Goal: Task Accomplishment & Management: Manage account settings

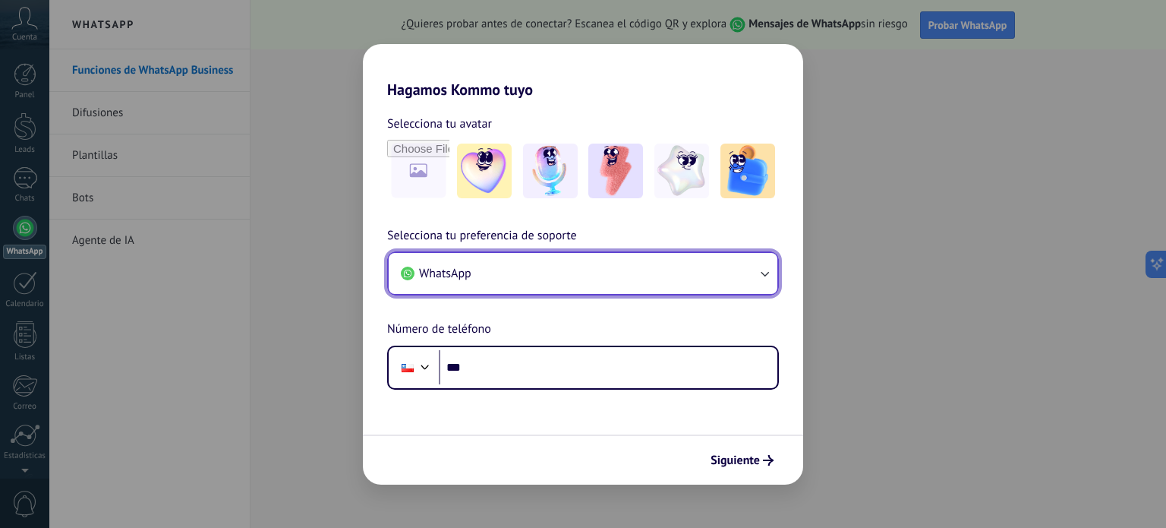
click at [700, 261] on button "WhatsApp" at bounding box center [583, 273] width 389 height 41
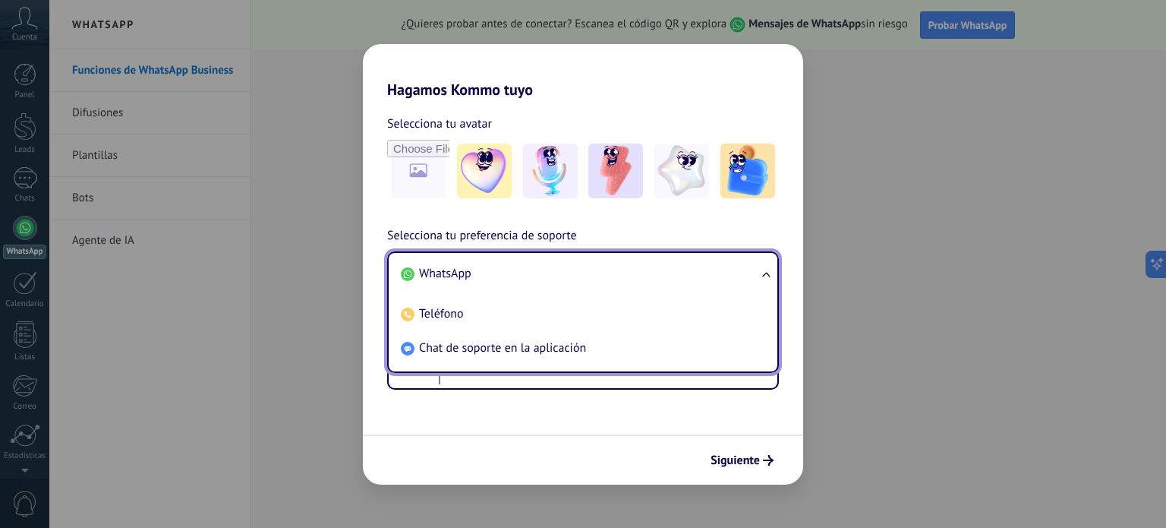
click at [700, 261] on li "WhatsApp" at bounding box center [580, 274] width 371 height 34
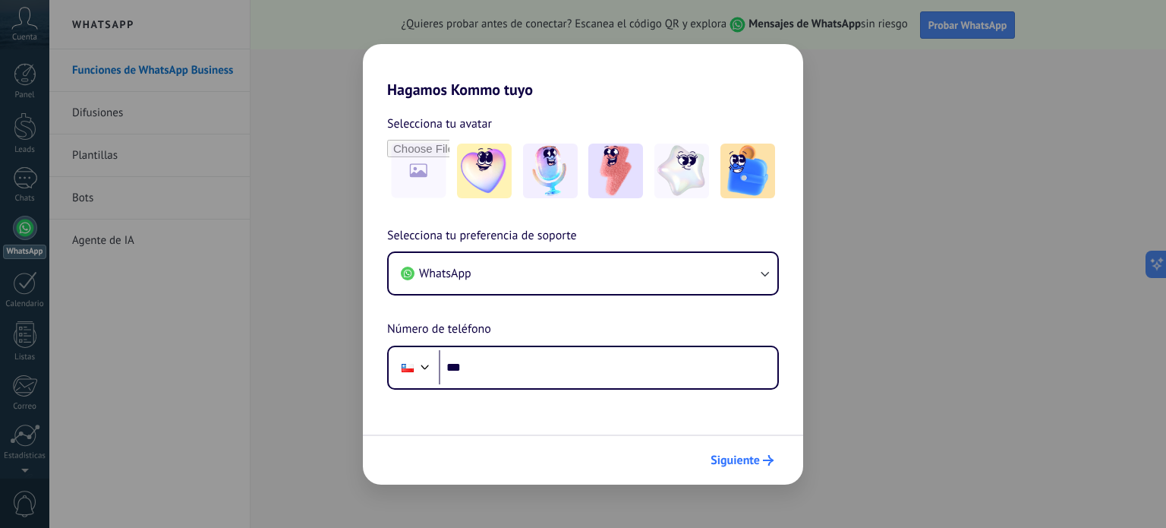
click at [738, 464] on span "Siguiente" at bounding box center [735, 460] width 49 height 11
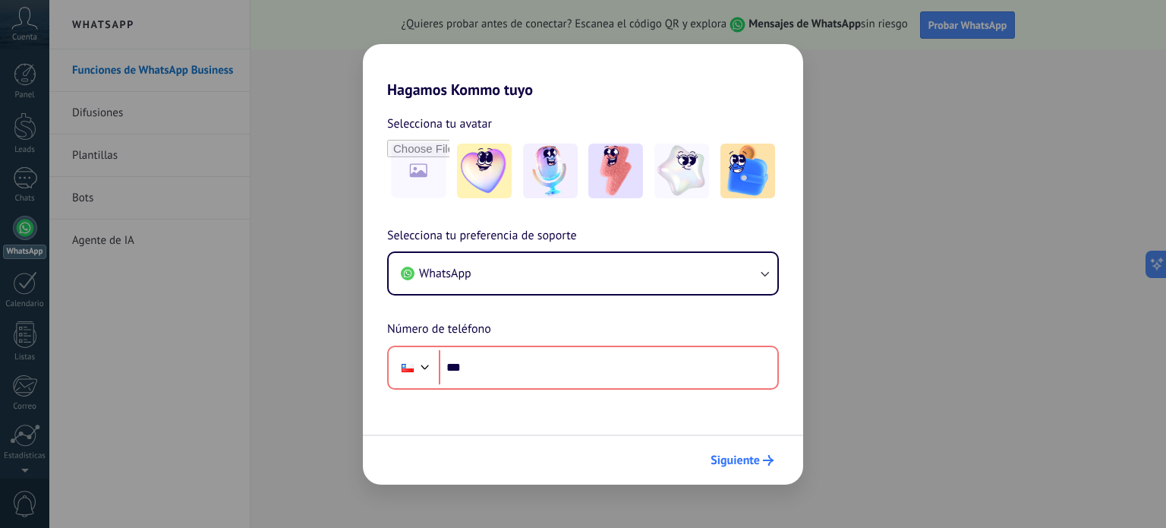
click at [738, 463] on span "Siguiente" at bounding box center [735, 460] width 49 height 11
click at [318, 181] on div "Hagamos Kommo tuyo Selecciona tu avatar Selecciona tu preferencia de soporte Wh…" at bounding box center [583, 264] width 1166 height 528
click at [714, 456] on span "Siguiente" at bounding box center [735, 460] width 49 height 11
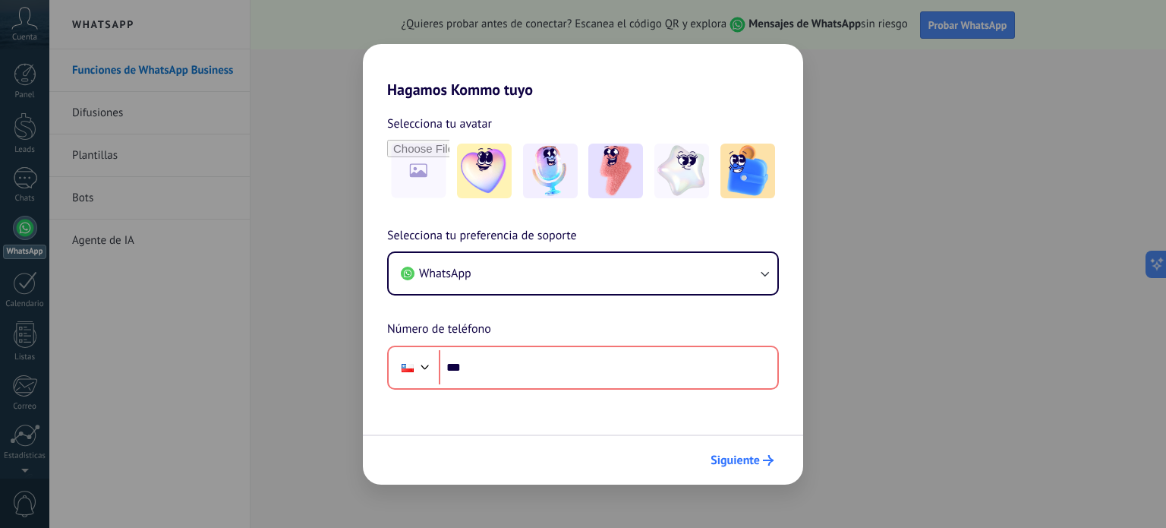
click at [714, 456] on span "Siguiente" at bounding box center [735, 460] width 49 height 11
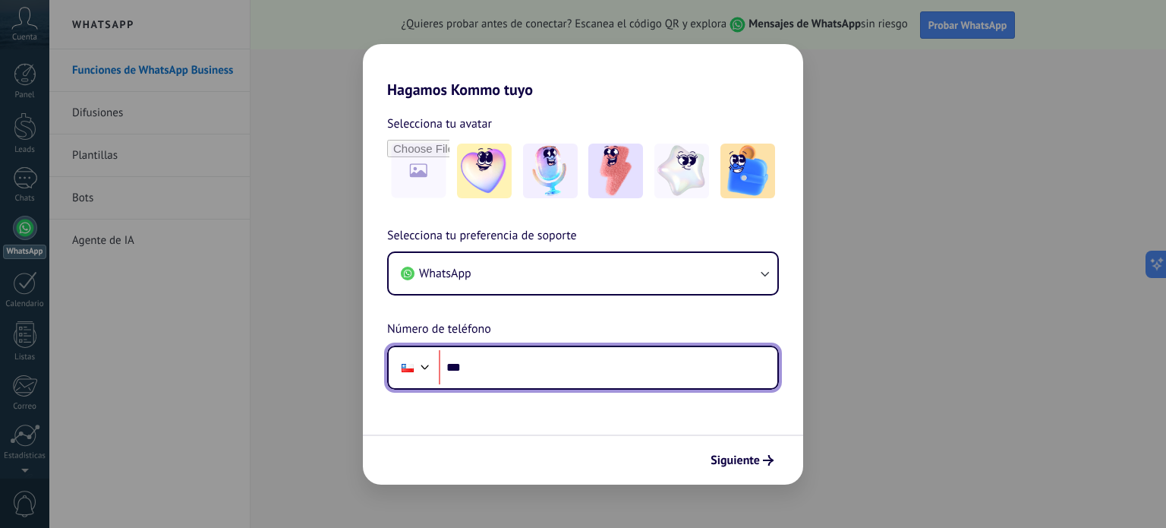
click at [506, 351] on input "***" at bounding box center [608, 367] width 339 height 35
click at [411, 359] on div at bounding box center [407, 368] width 29 height 32
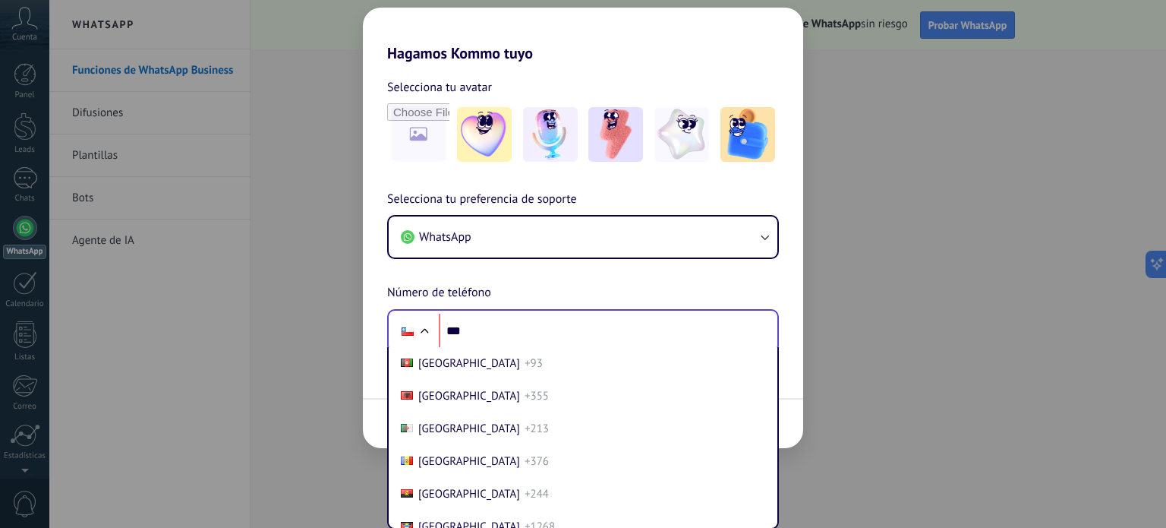
scroll to position [1064, 0]
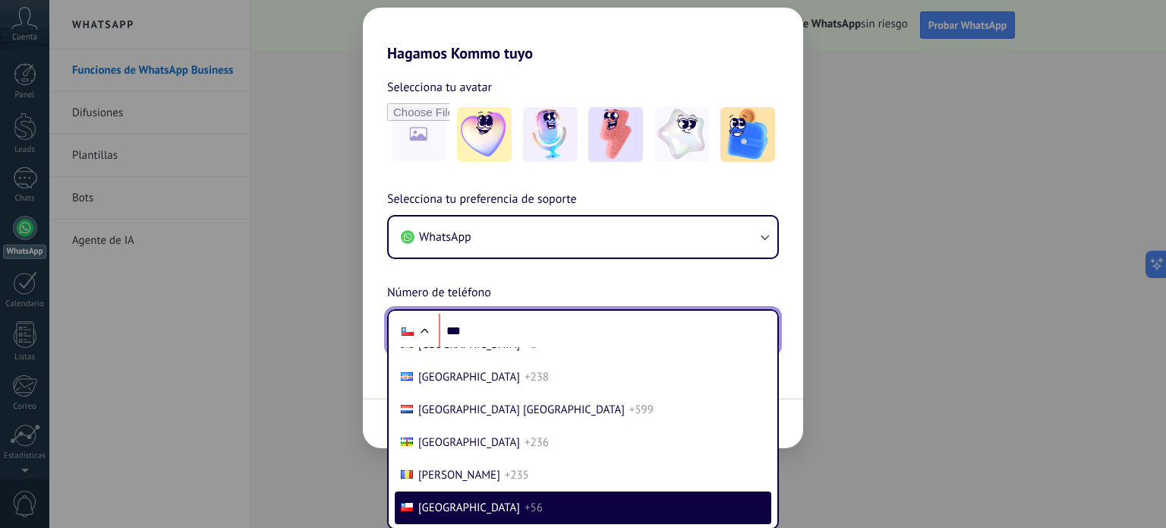
click at [402, 327] on div at bounding box center [408, 331] width 12 height 8
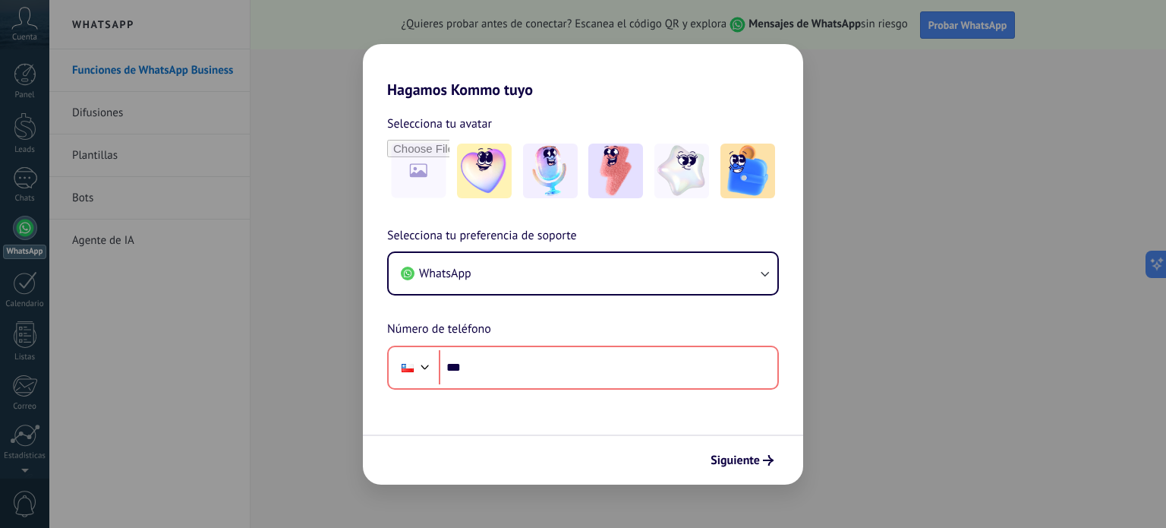
click at [322, 298] on div "Hagamos Kommo tuyo Selecciona tu avatar Selecciona tu preferencia de soporte Wh…" at bounding box center [583, 264] width 1166 height 528
click at [298, 279] on div "Hagamos Kommo tuyo Selecciona tu avatar Selecciona tu preferencia de soporte Wh…" at bounding box center [583, 264] width 1166 height 528
click at [24, 236] on div "Hagamos Kommo tuyo Selecciona tu avatar Selecciona tu preferencia de soporte Wh…" at bounding box center [583, 264] width 1166 height 528
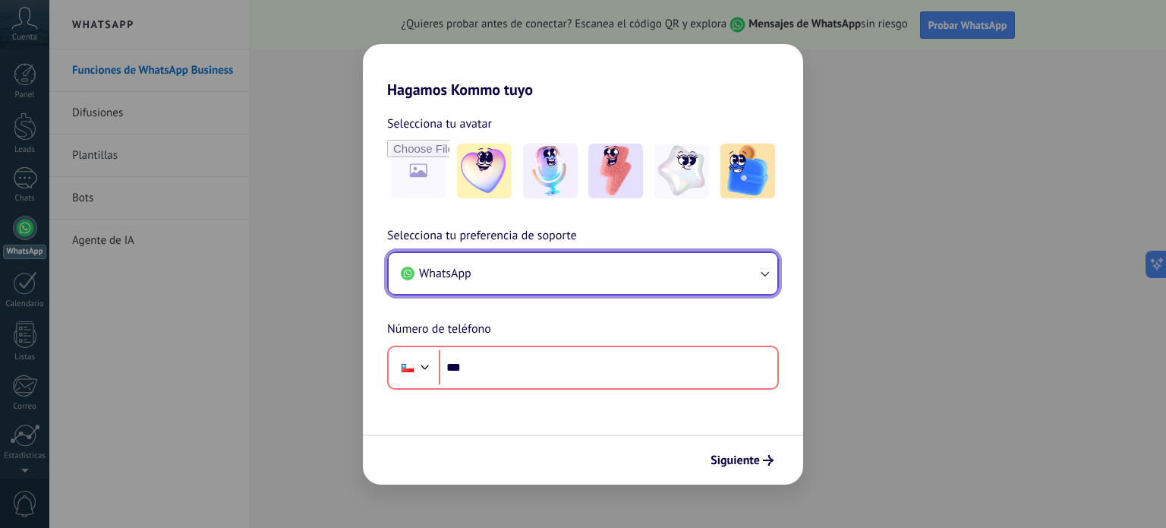
click at [735, 273] on button "WhatsApp" at bounding box center [583, 273] width 389 height 41
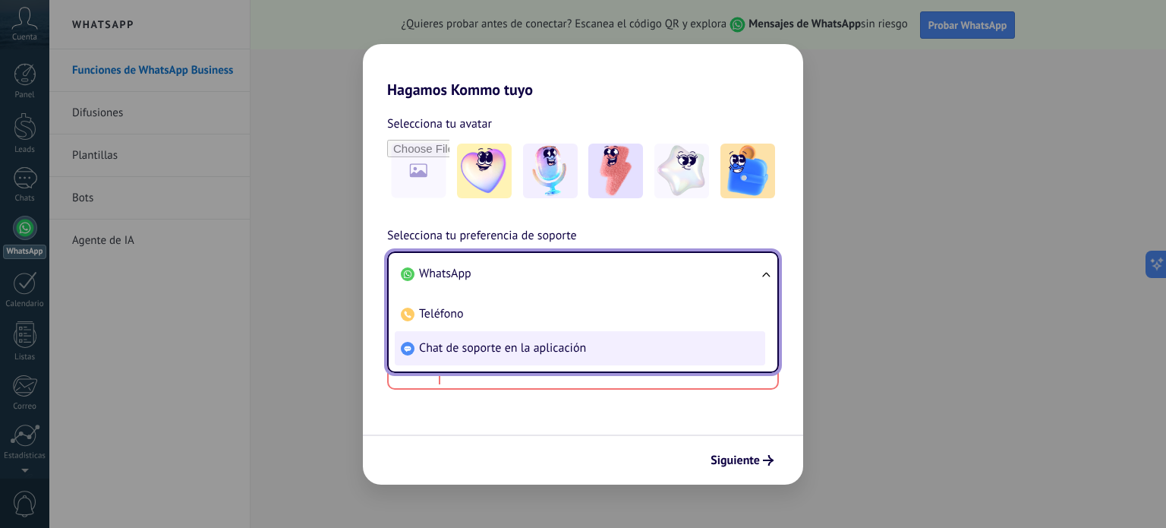
click at [702, 331] on li "Chat de soporte en la aplicación" at bounding box center [580, 348] width 371 height 34
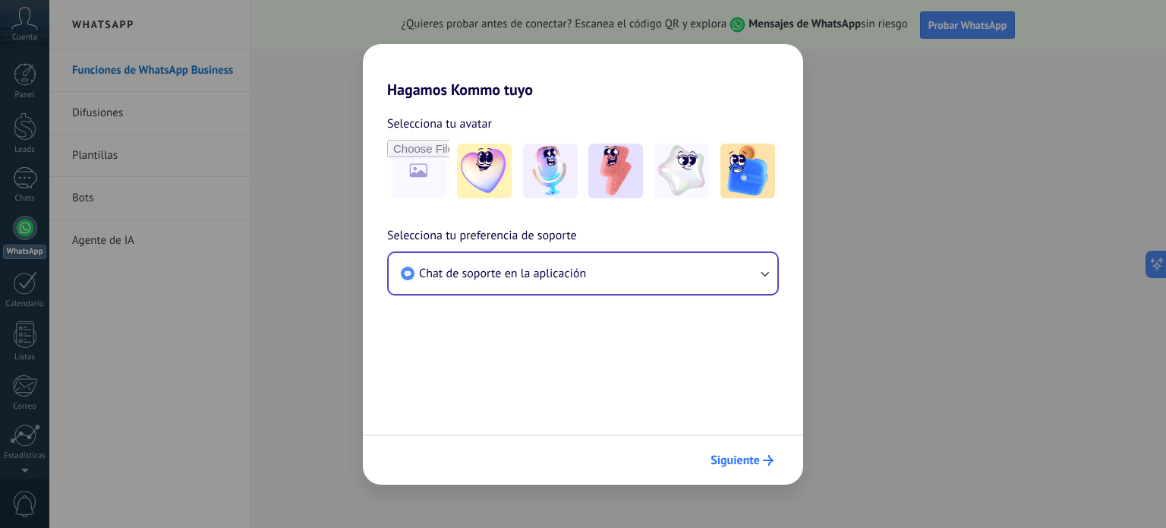
click at [746, 461] on span "Siguiente" at bounding box center [735, 460] width 49 height 11
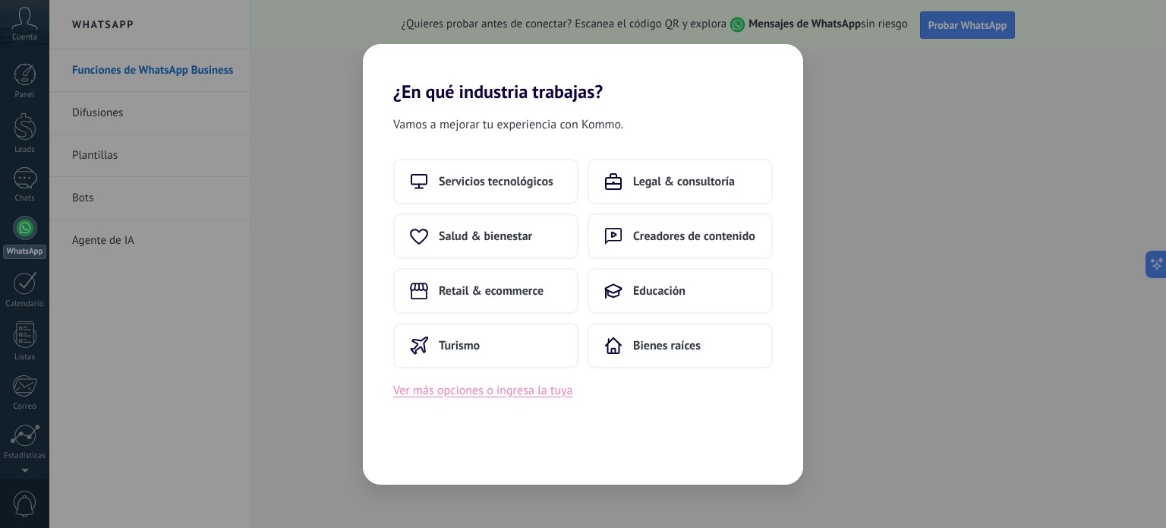
click at [448, 393] on button "Ver más opciones o ingresa la tuya" at bounding box center [482, 390] width 179 height 20
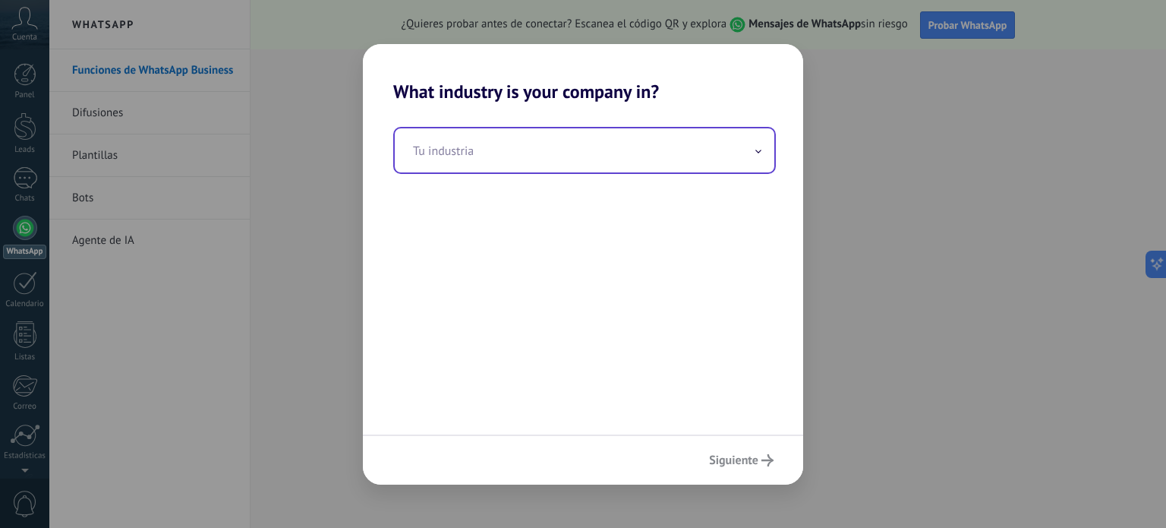
drag, startPoint x: 465, startPoint y: 131, endPoint x: 476, endPoint y: 156, distance: 27.5
click at [465, 135] on input "text" at bounding box center [585, 150] width 380 height 44
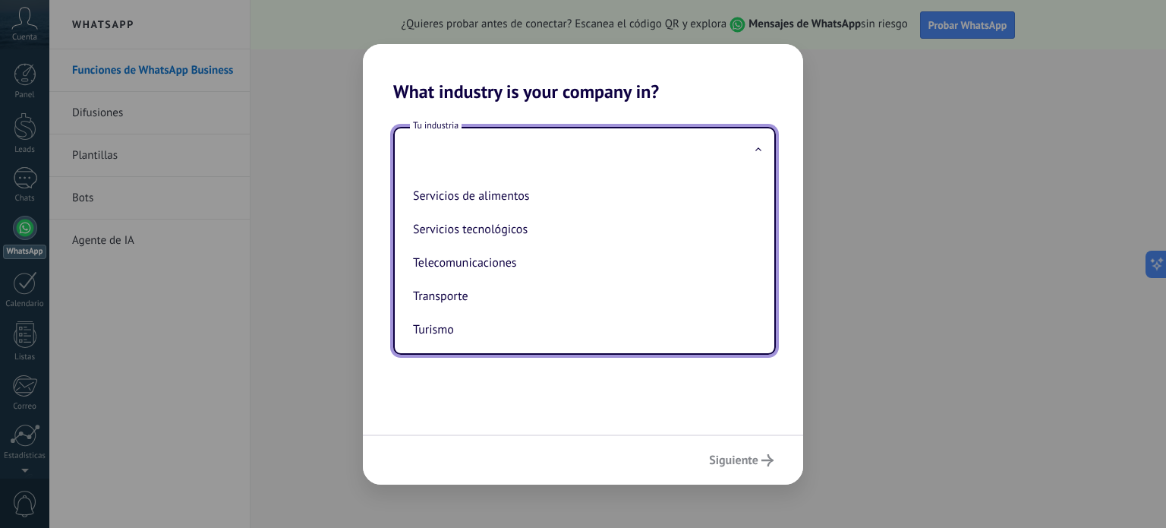
scroll to position [412, 0]
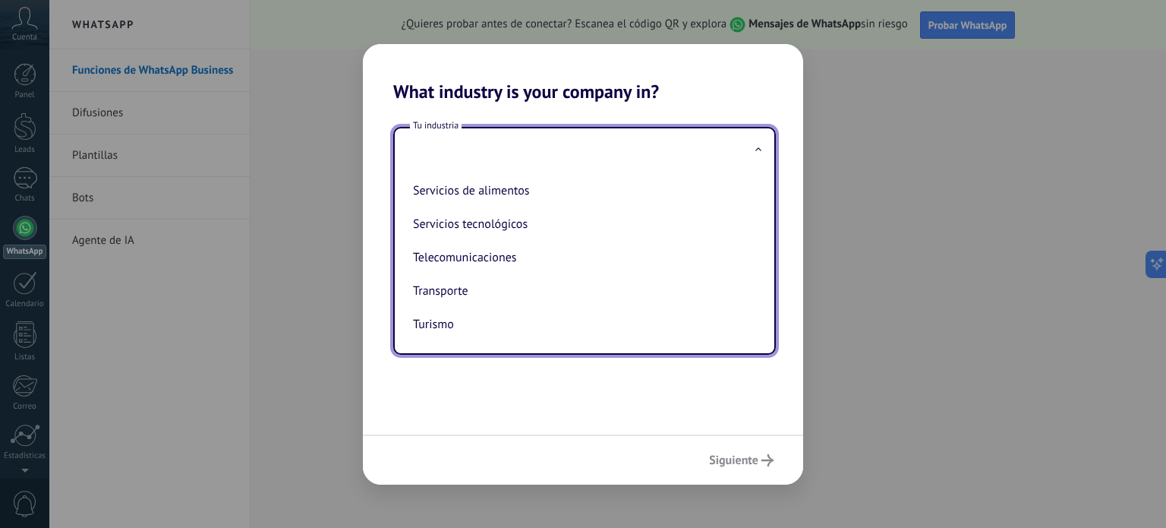
click at [710, 458] on div "Siguiente" at bounding box center [583, 459] width 440 height 50
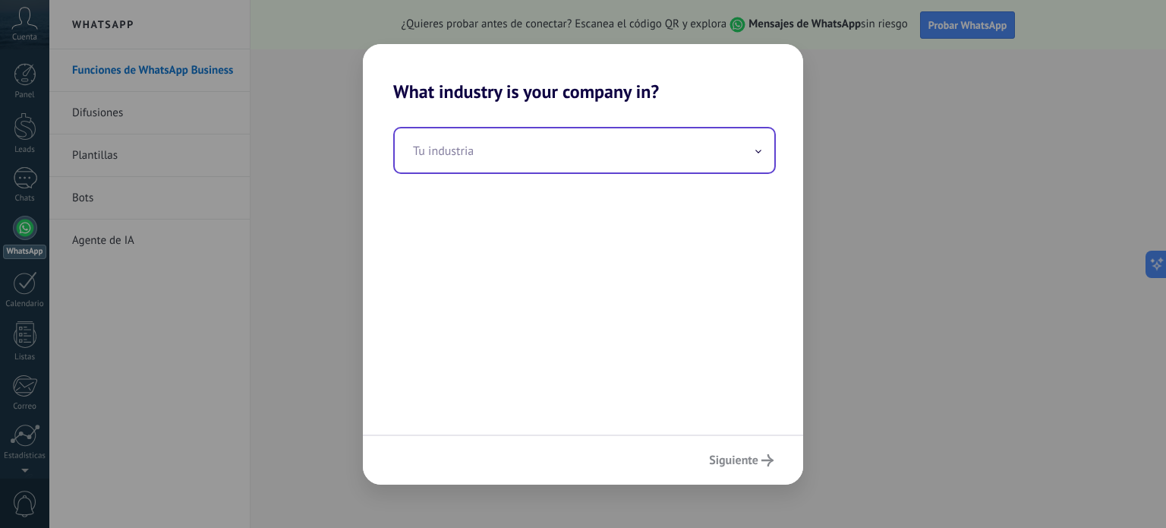
drag, startPoint x: 481, startPoint y: 188, endPoint x: 474, endPoint y: 160, distance: 28.2
click at [481, 185] on div "Tu industria" at bounding box center [583, 269] width 440 height 332
click at [474, 160] on input "text" at bounding box center [585, 150] width 380 height 44
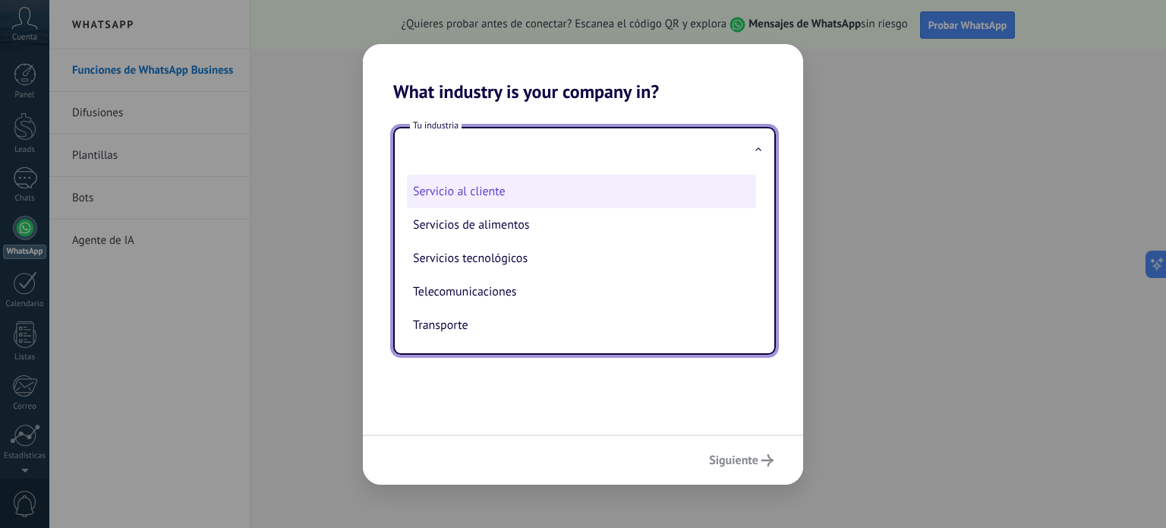
scroll to position [380, 0]
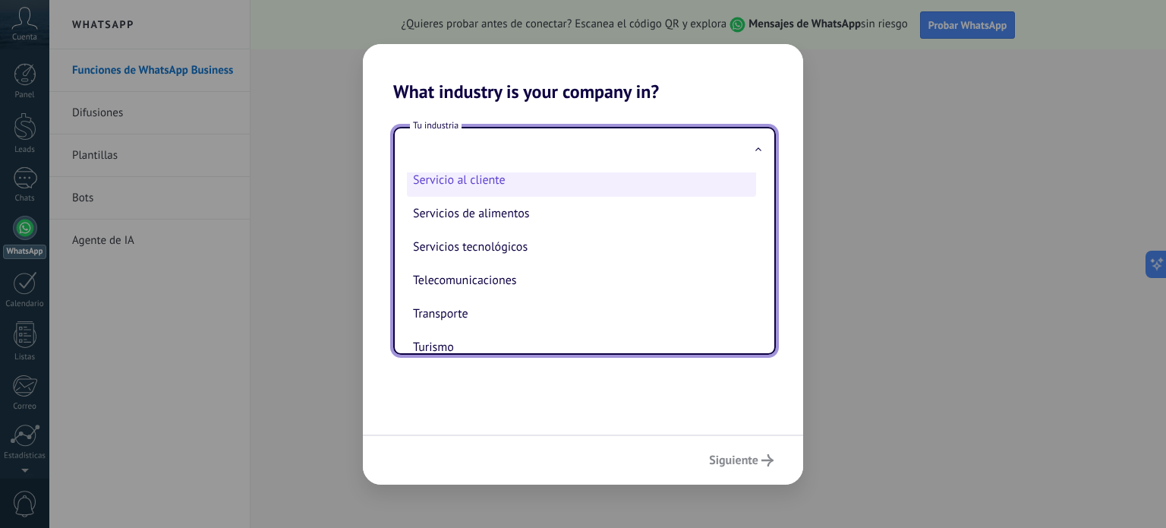
click at [565, 186] on li "Servicio al cliente" at bounding box center [581, 179] width 349 height 33
type input "**********"
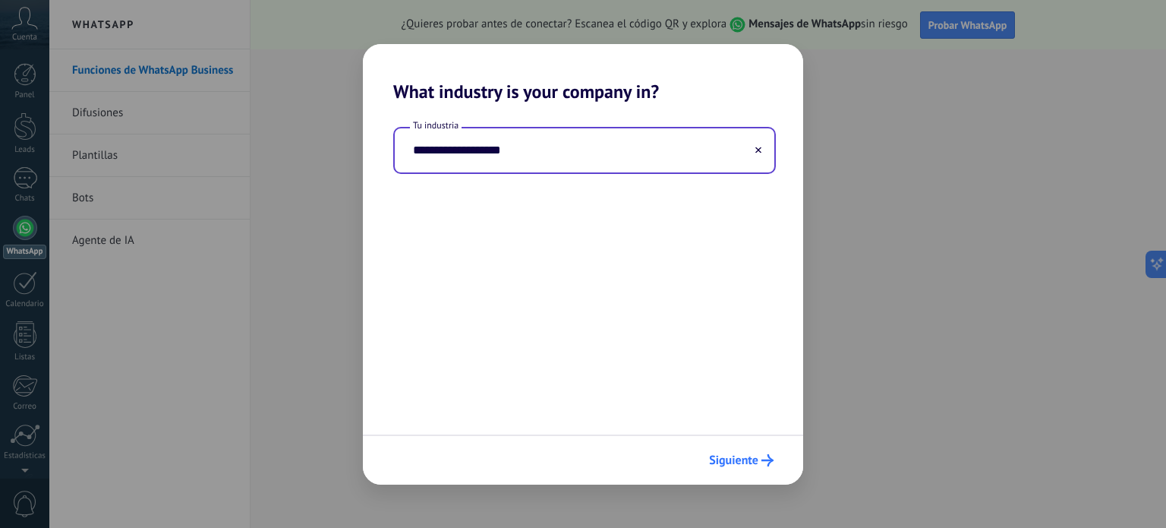
click at [735, 470] on button "Siguiente" at bounding box center [741, 460] width 78 height 26
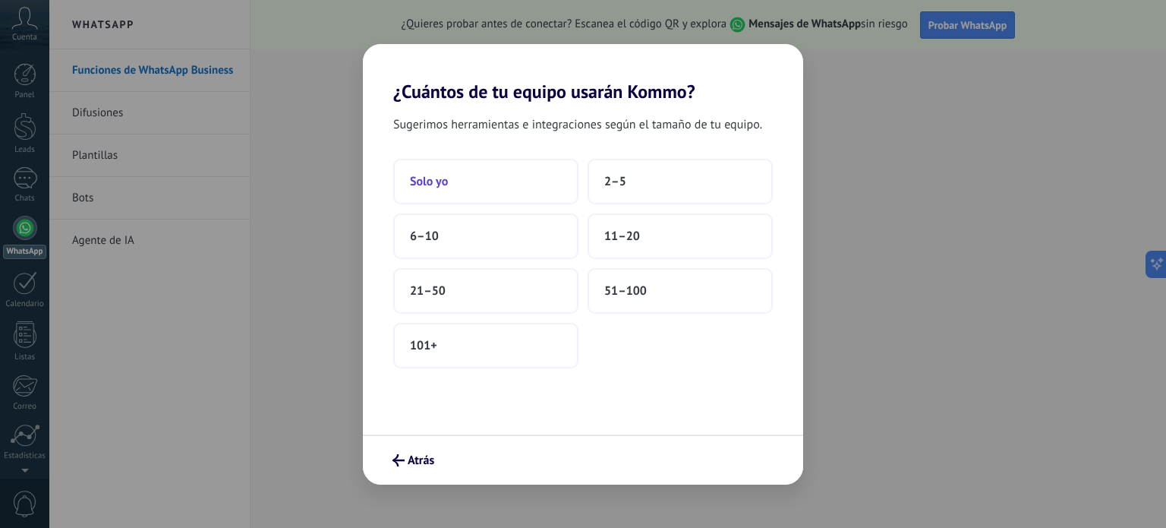
click at [478, 177] on button "Solo yo" at bounding box center [485, 182] width 185 height 46
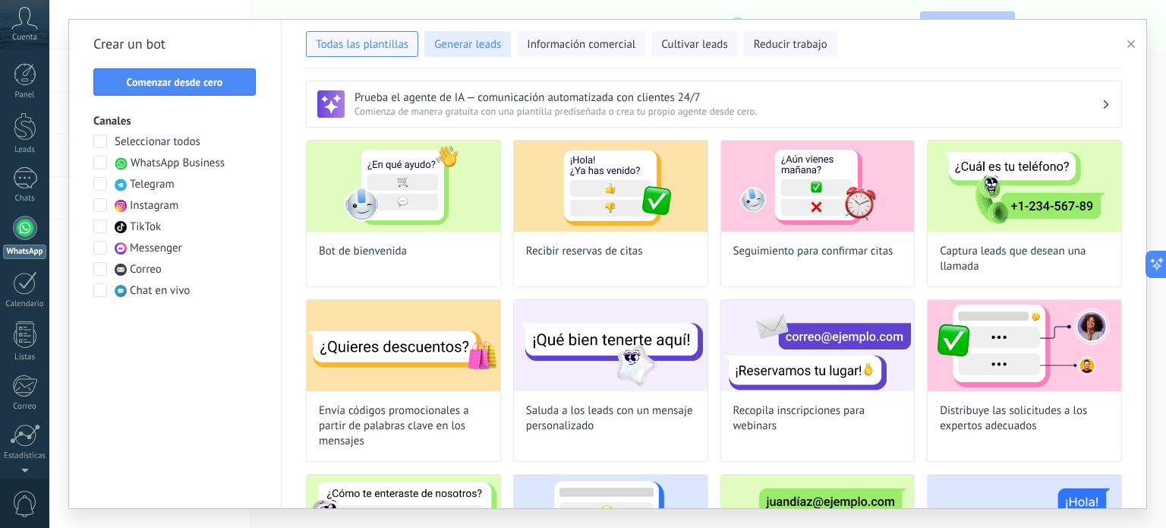
click at [462, 48] on span "Generar leads" at bounding box center [467, 44] width 67 height 15
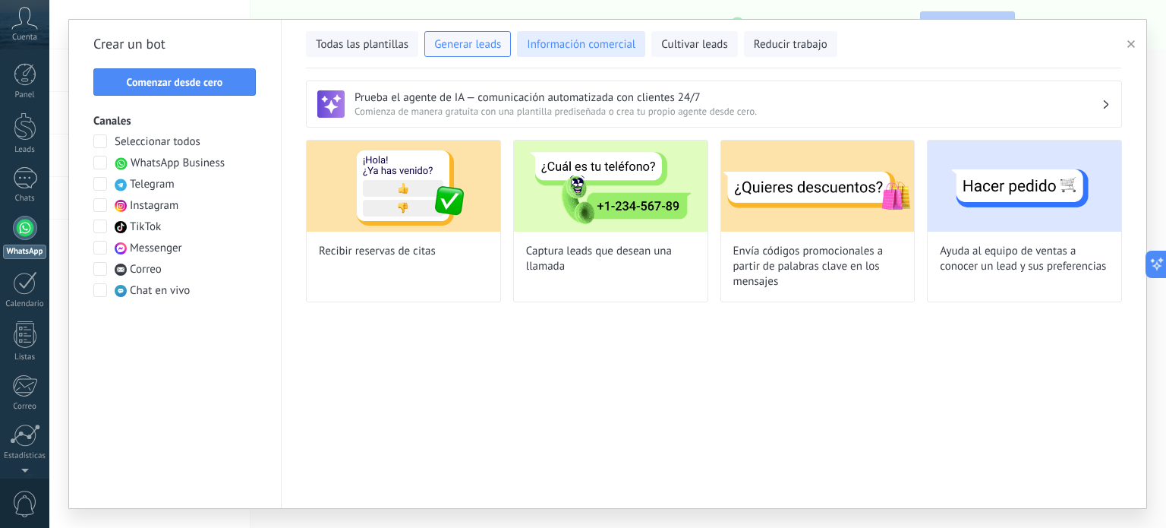
click at [607, 48] on span "Información comercial" at bounding box center [581, 44] width 109 height 15
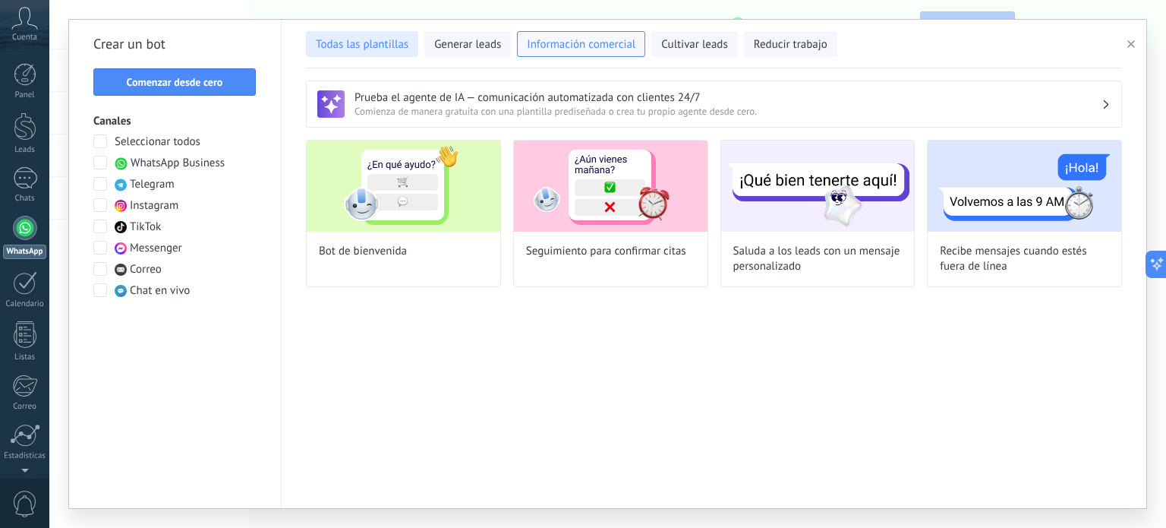
click at [377, 54] on button "Todas las plantillas" at bounding box center [362, 44] width 112 height 26
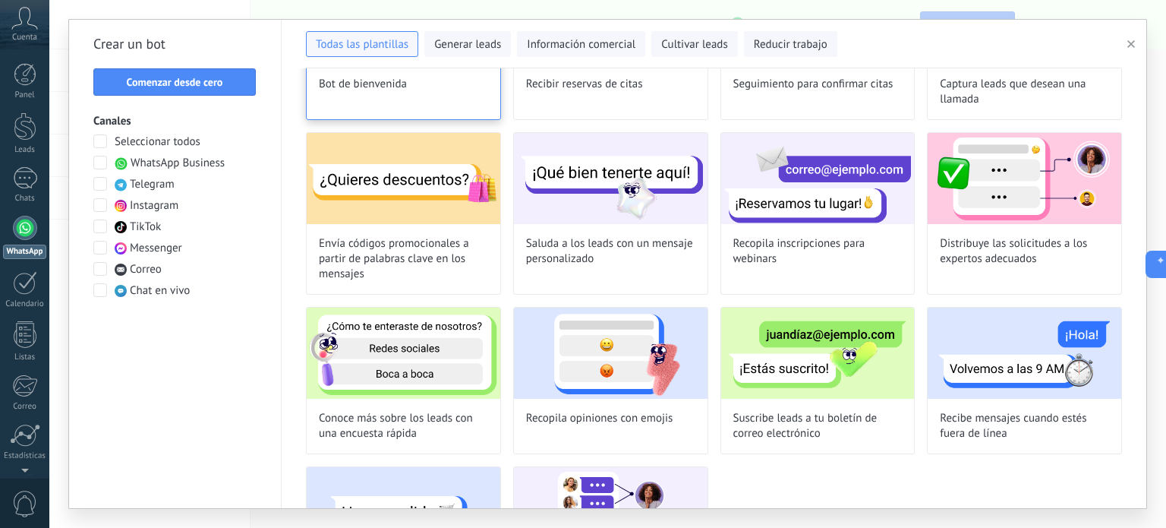
scroll to position [0, 0]
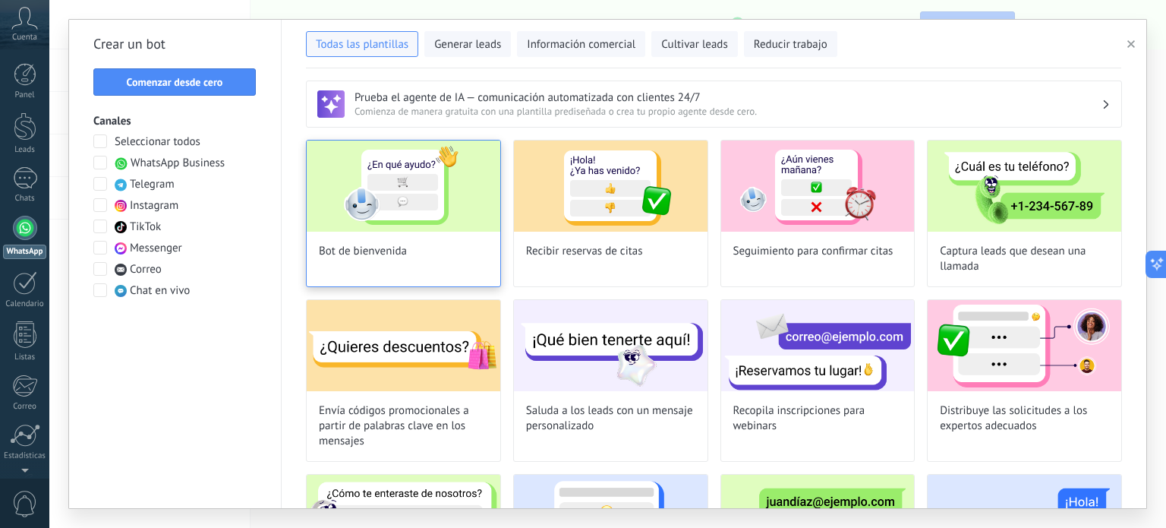
click at [390, 220] on img at bounding box center [404, 185] width 194 height 91
type input "**********"
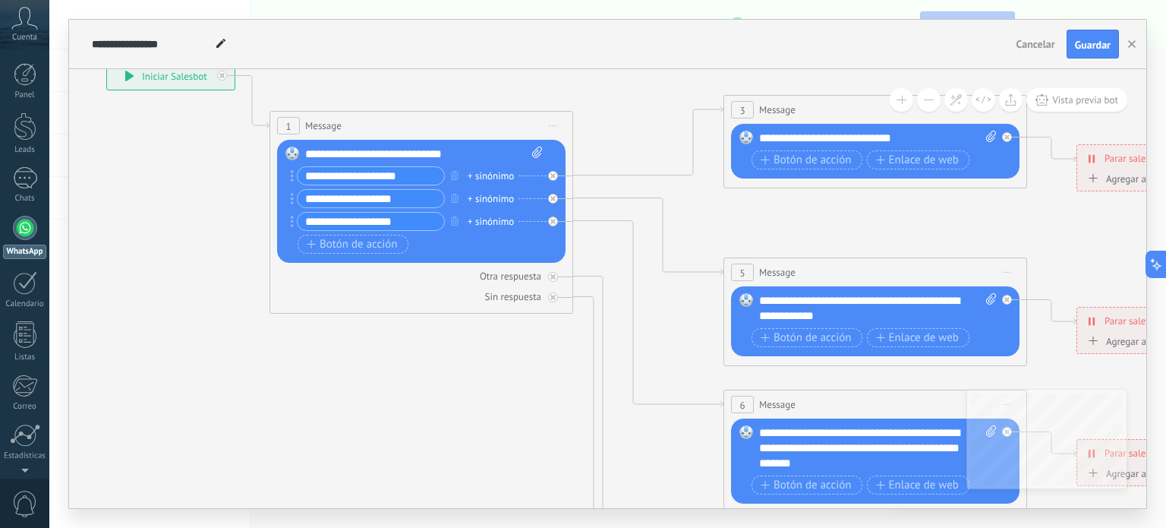
drag, startPoint x: 454, startPoint y: 272, endPoint x: 169, endPoint y: 187, distance: 297.9
click at [169, 187] on icon at bounding box center [910, 440] width 2367 height 1517
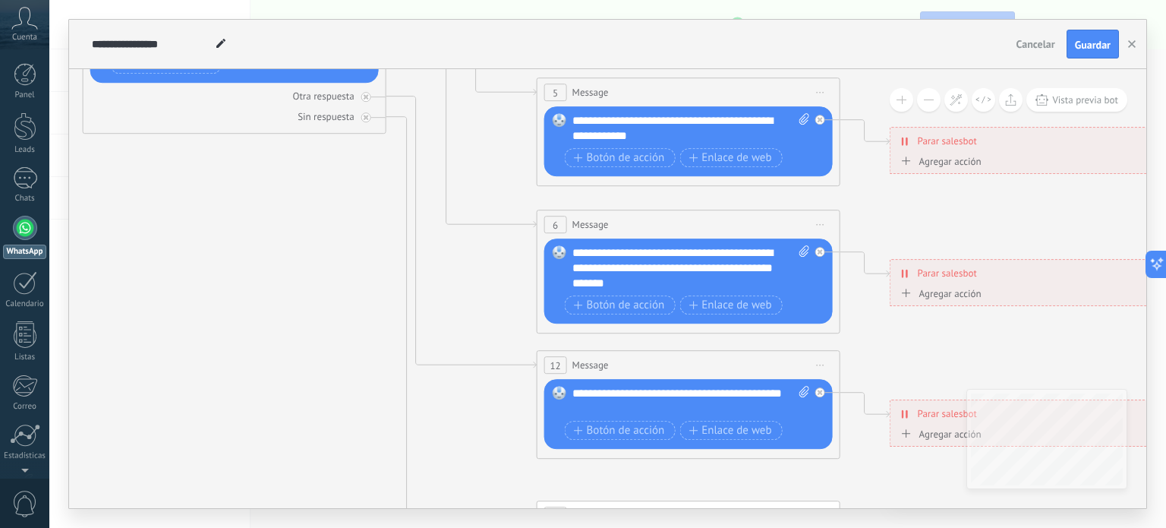
drag, startPoint x: 524, startPoint y: 352, endPoint x: 341, endPoint y: 171, distance: 257.2
click at [341, 171] on icon at bounding box center [723, 260] width 2367 height 1516
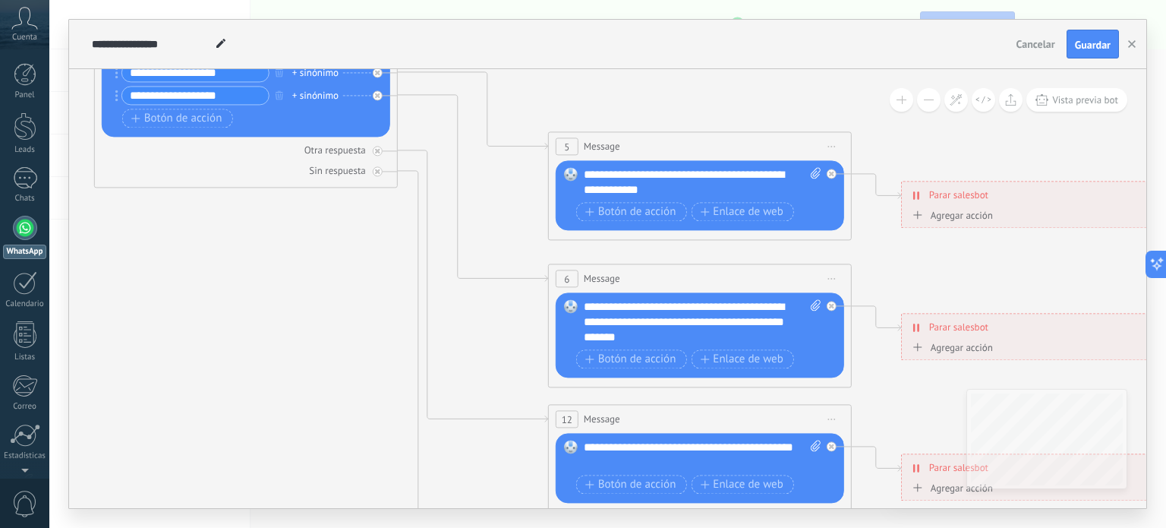
drag, startPoint x: 342, startPoint y: 339, endPoint x: 354, endPoint y: 397, distance: 59.7
click at [354, 397] on icon at bounding box center [734, 315] width 2367 height 1516
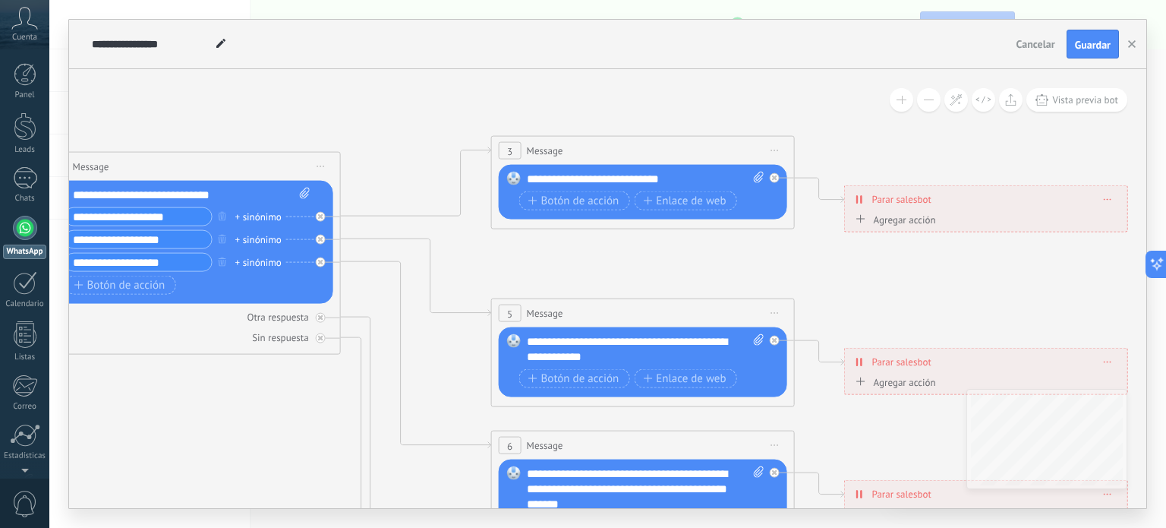
drag, startPoint x: 361, startPoint y: 209, endPoint x: 308, endPoint y: 381, distance: 180.6
click at [302, 387] on icon at bounding box center [677, 481] width 2367 height 1516
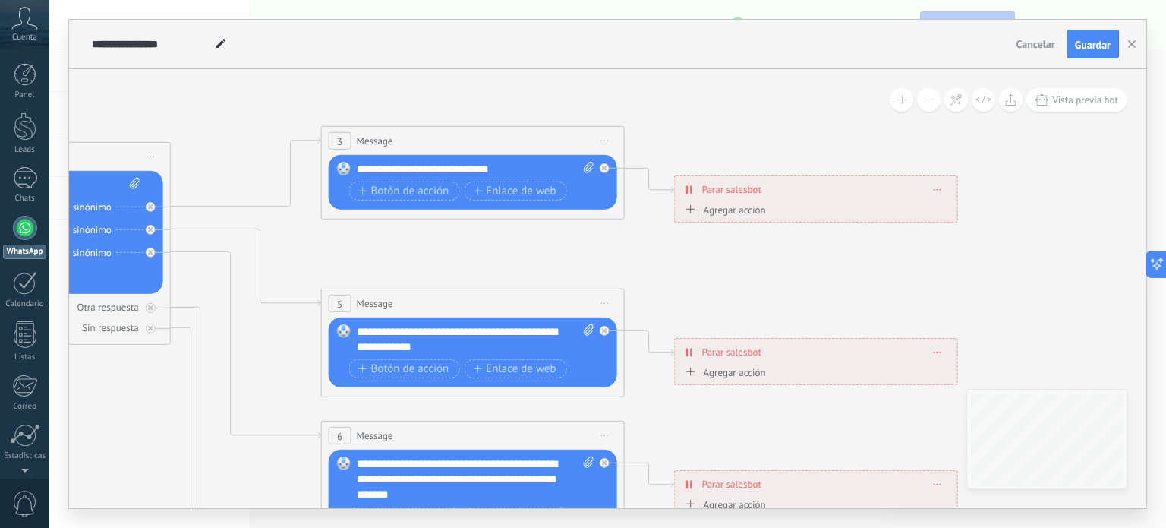
drag, startPoint x: 478, startPoint y: 263, endPoint x: 309, endPoint y: 240, distance: 170.1
click at [309, 240] on icon at bounding box center [507, 471] width 2367 height 1516
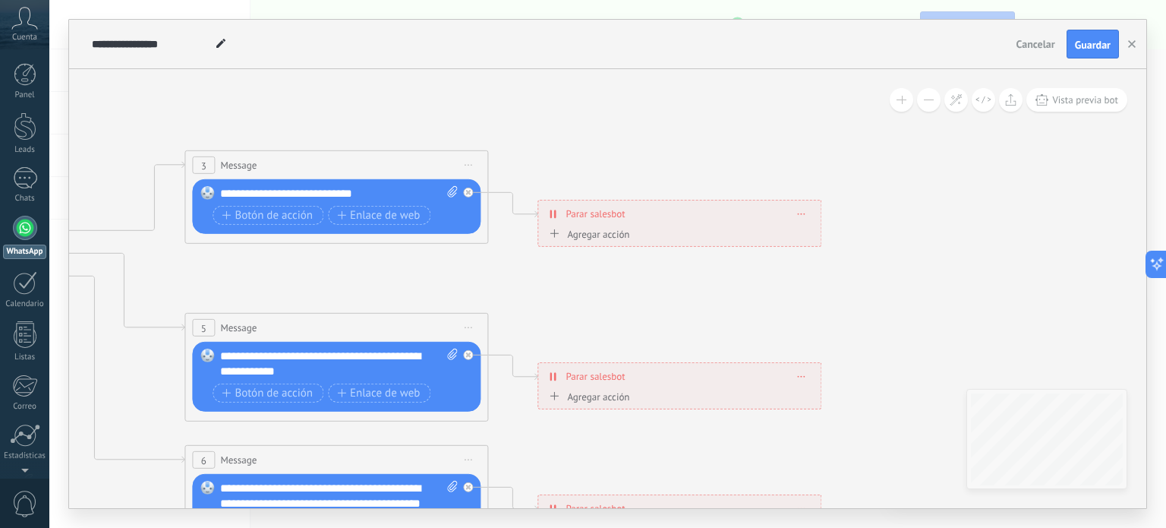
drag, startPoint x: 588, startPoint y: 241, endPoint x: 453, endPoint y: 265, distance: 138.1
click at [453, 265] on icon at bounding box center [371, 495] width 2367 height 1516
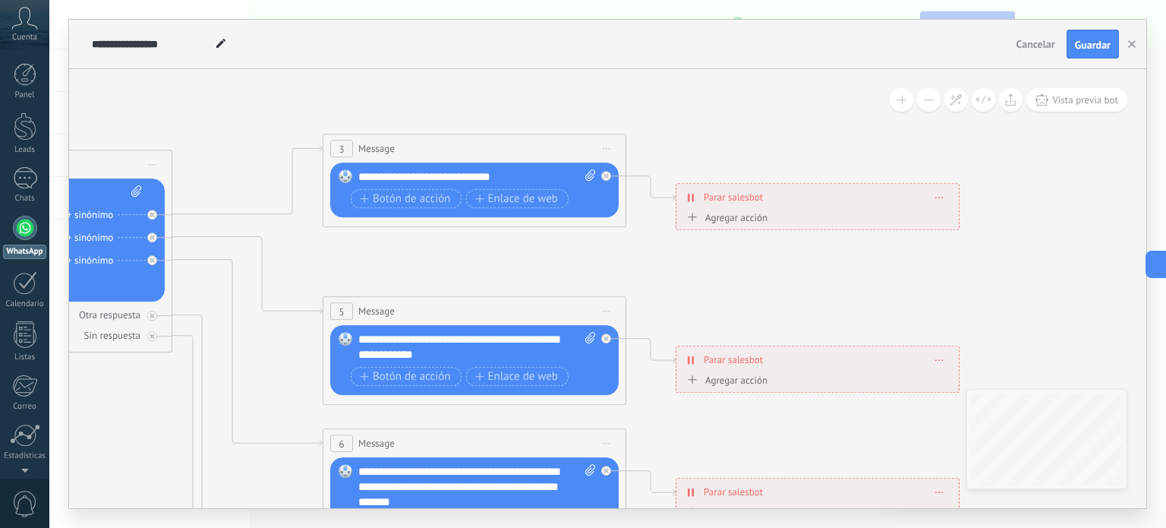
drag, startPoint x: 390, startPoint y: 276, endPoint x: 528, endPoint y: 260, distance: 139.1
click at [528, 260] on icon at bounding box center [509, 479] width 2367 height 1516
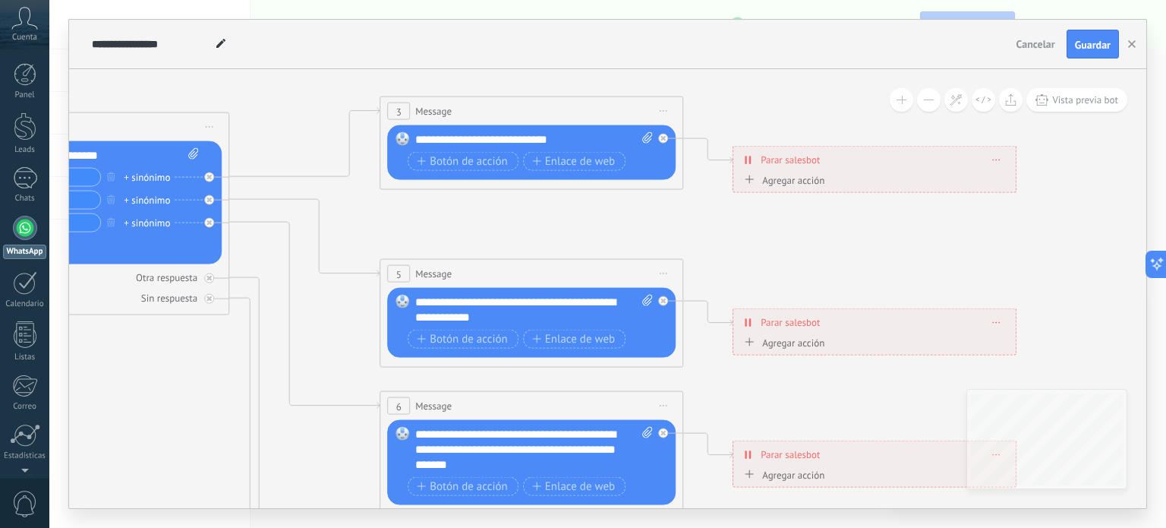
drag, startPoint x: 477, startPoint y: 254, endPoint x: 556, endPoint y: 189, distance: 102.5
click at [555, 191] on icon at bounding box center [566, 441] width 2367 height 1516
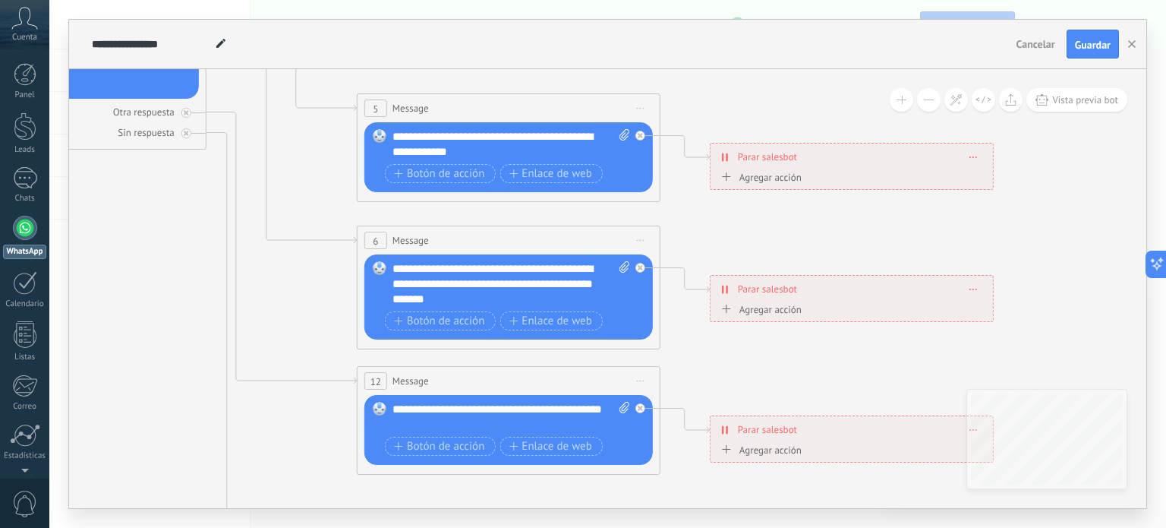
drag, startPoint x: 386, startPoint y: 321, endPoint x: 342, endPoint y: 182, distance: 145.8
click at [342, 182] on icon at bounding box center [543, 276] width 2367 height 1516
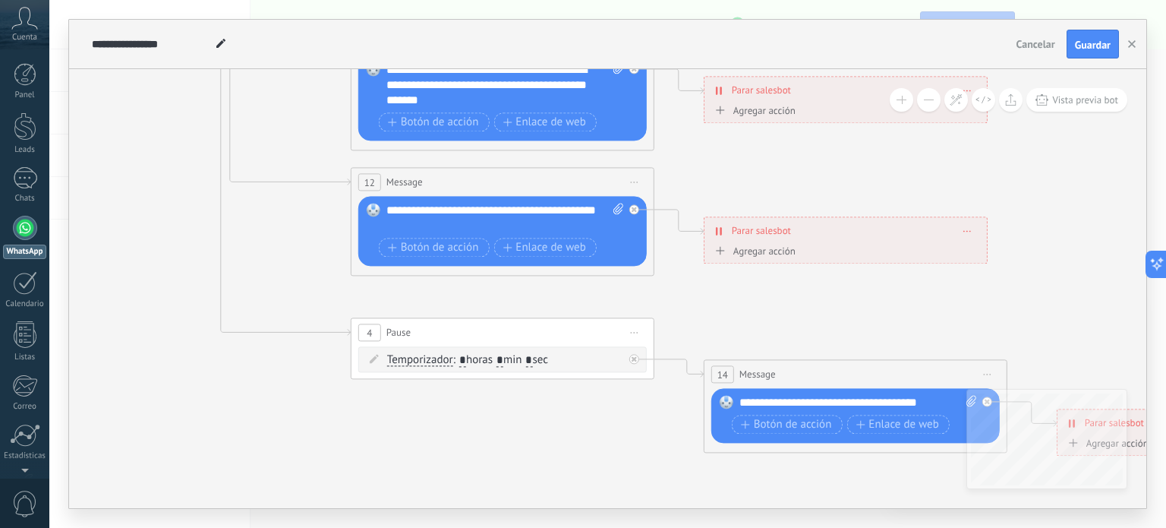
drag, startPoint x: 314, startPoint y: 330, endPoint x: 296, endPoint y: 112, distance: 218.6
click at [306, 127] on icon at bounding box center [537, 78] width 2367 height 1516
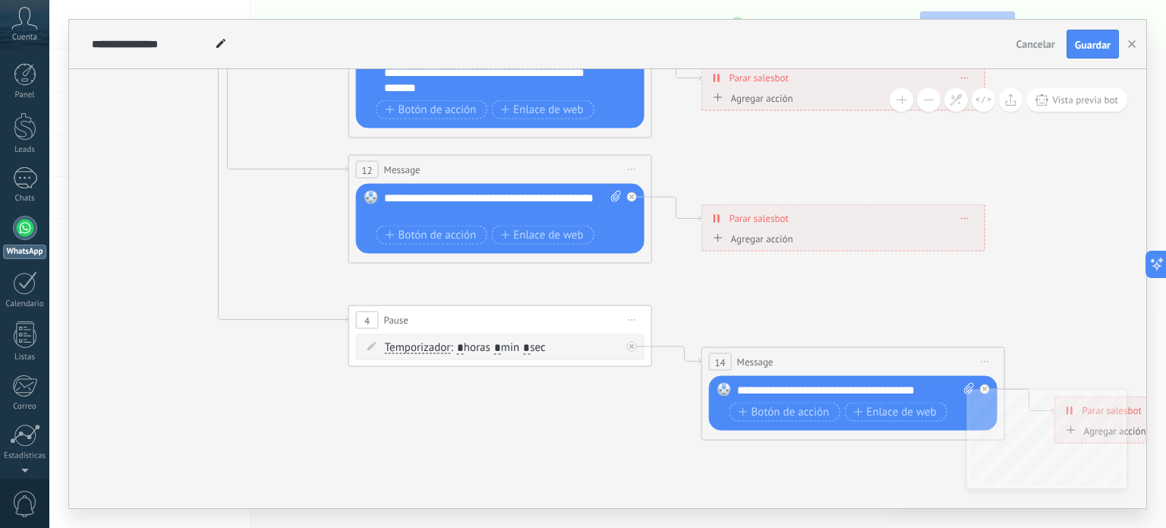
drag, startPoint x: 297, startPoint y: 415, endPoint x: 176, endPoint y: 199, distance: 247.1
click at [185, 205] on icon at bounding box center [535, 65] width 2367 height 1516
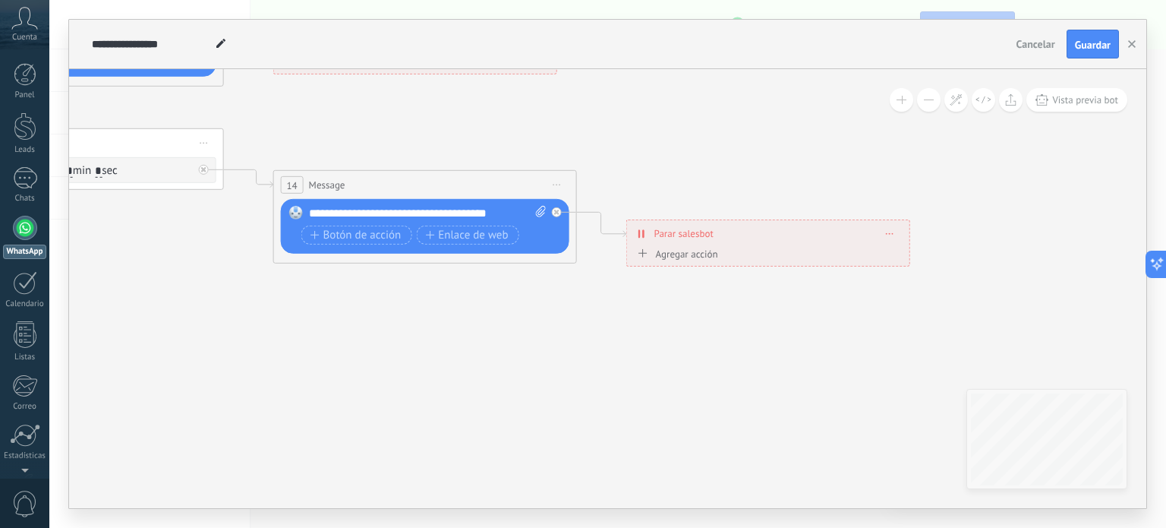
drag, startPoint x: 595, startPoint y: 279, endPoint x: 230, endPoint y: 309, distance: 365.7
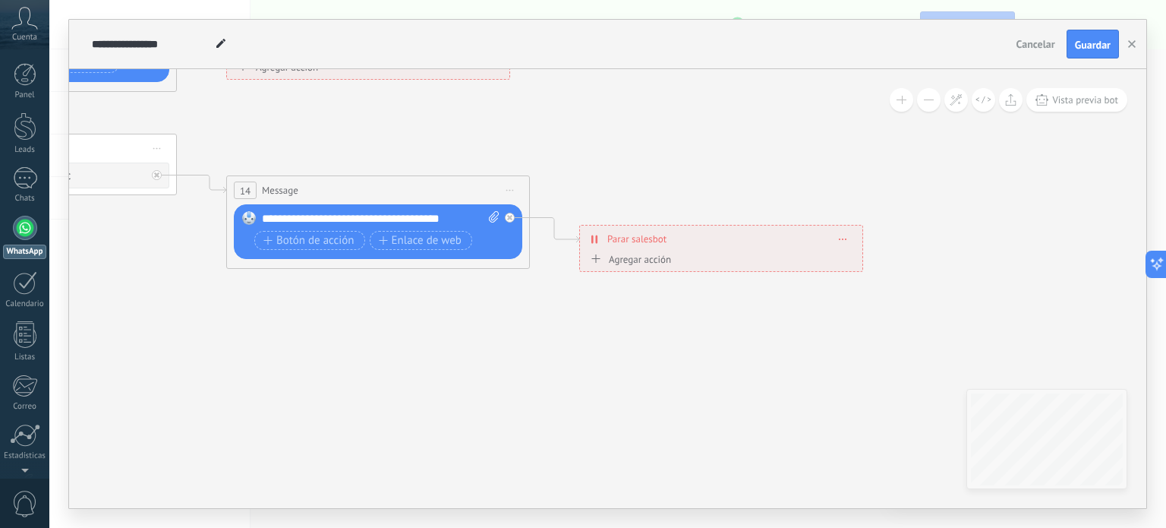
drag, startPoint x: 250, startPoint y: 308, endPoint x: 724, endPoint y: 308, distance: 474.6
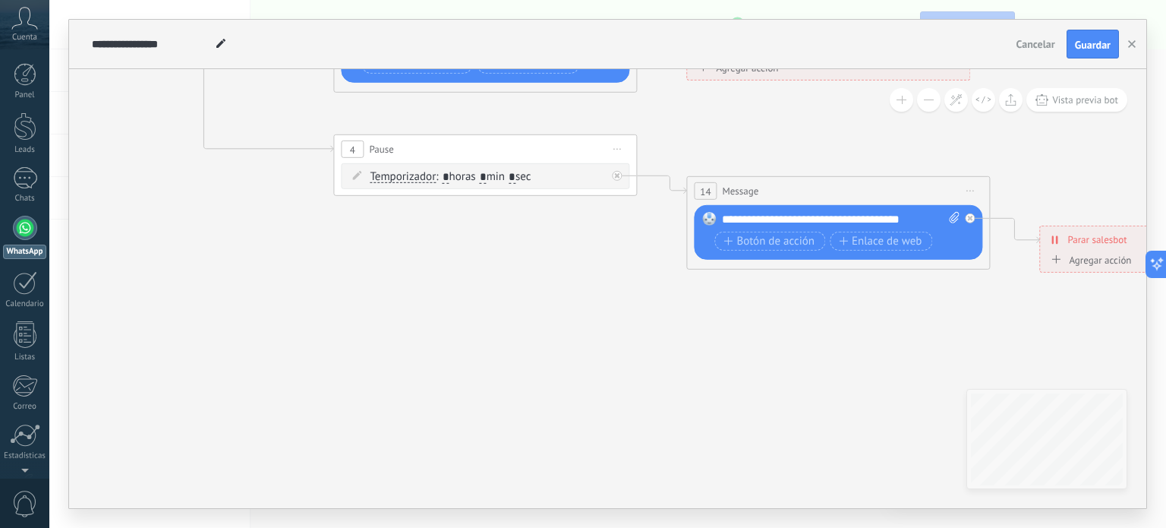
drag, startPoint x: 252, startPoint y: 314, endPoint x: 601, endPoint y: 400, distance: 359.9
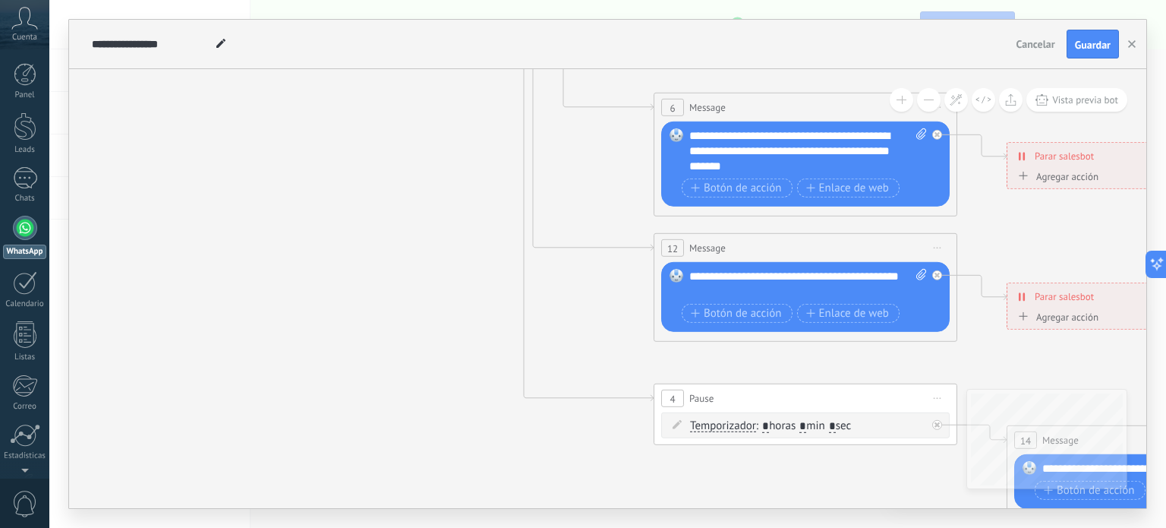
drag, startPoint x: 364, startPoint y: 272, endPoint x: 615, endPoint y: 390, distance: 277.9
click at [607, 386] on icon at bounding box center [840, 143] width 2367 height 1516
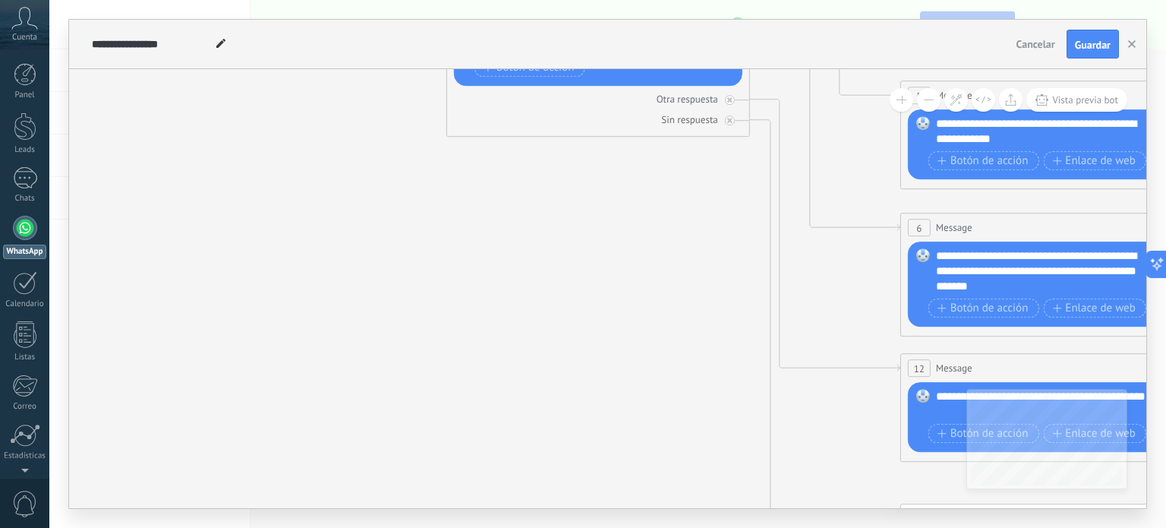
drag, startPoint x: 517, startPoint y: 293, endPoint x: 615, endPoint y: 455, distance: 189.1
click at [613, 455] on icon at bounding box center [1087, 263] width 2367 height 1516
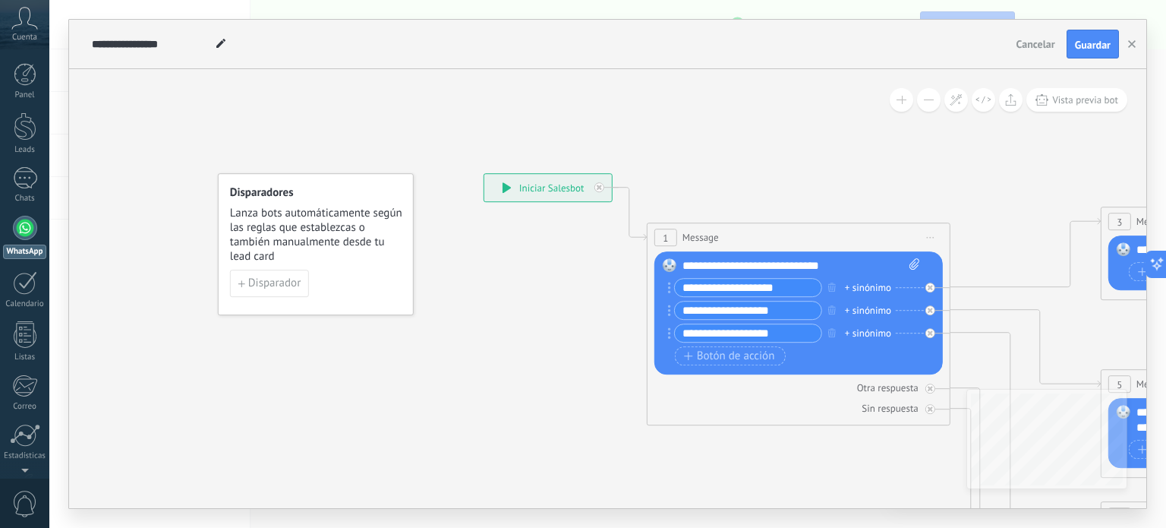
drag, startPoint x: 525, startPoint y: 364, endPoint x: 563, endPoint y: 405, distance: 55.9
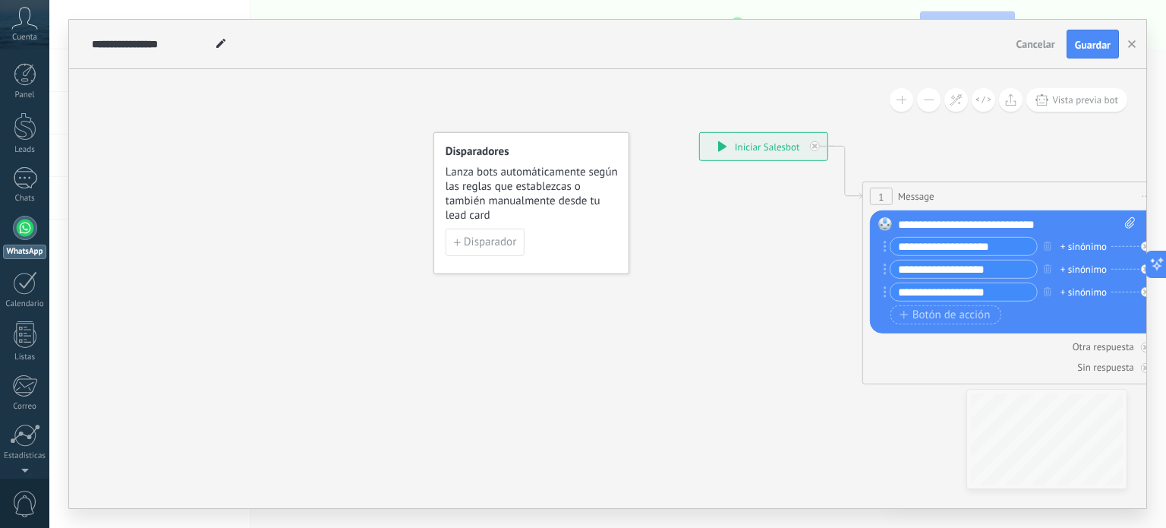
drag, startPoint x: 526, startPoint y: 344, endPoint x: 729, endPoint y: 275, distance: 214.2
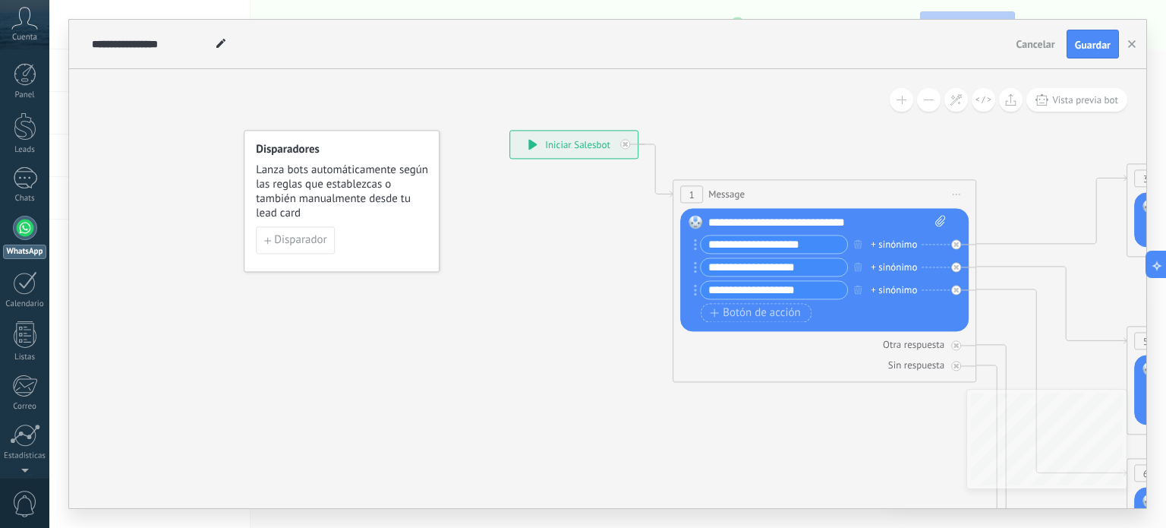
drag, startPoint x: 562, startPoint y: 318, endPoint x: 159, endPoint y: 297, distance: 403.0
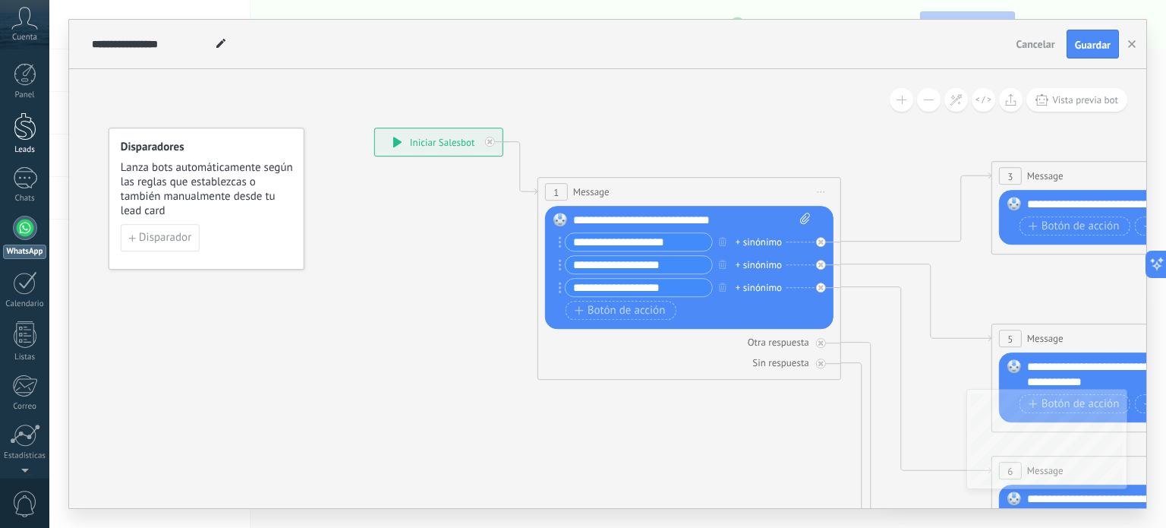
click at [20, 129] on div at bounding box center [25, 126] width 23 height 28
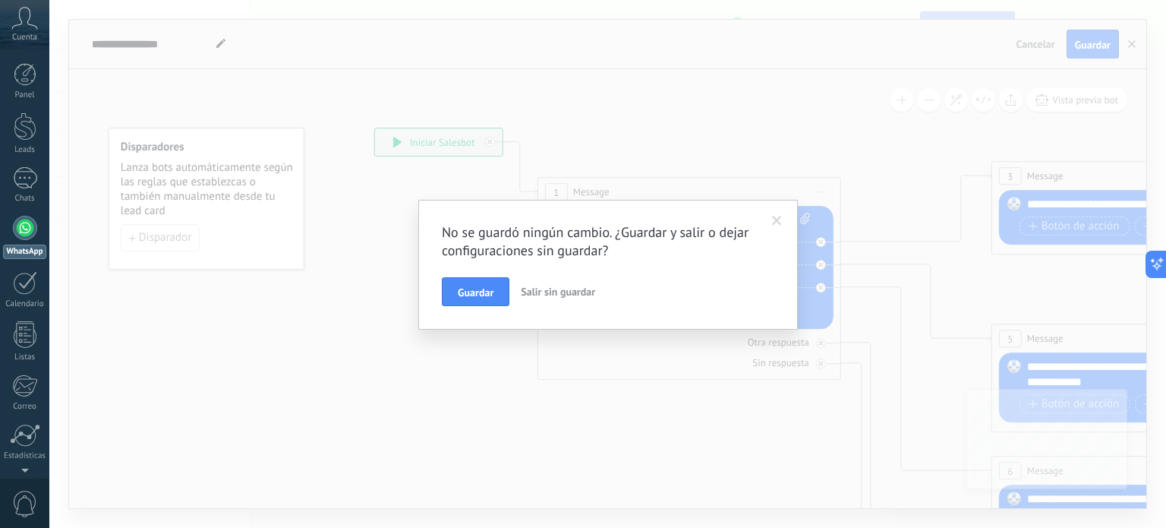
click at [775, 223] on span at bounding box center [777, 221] width 10 height 11
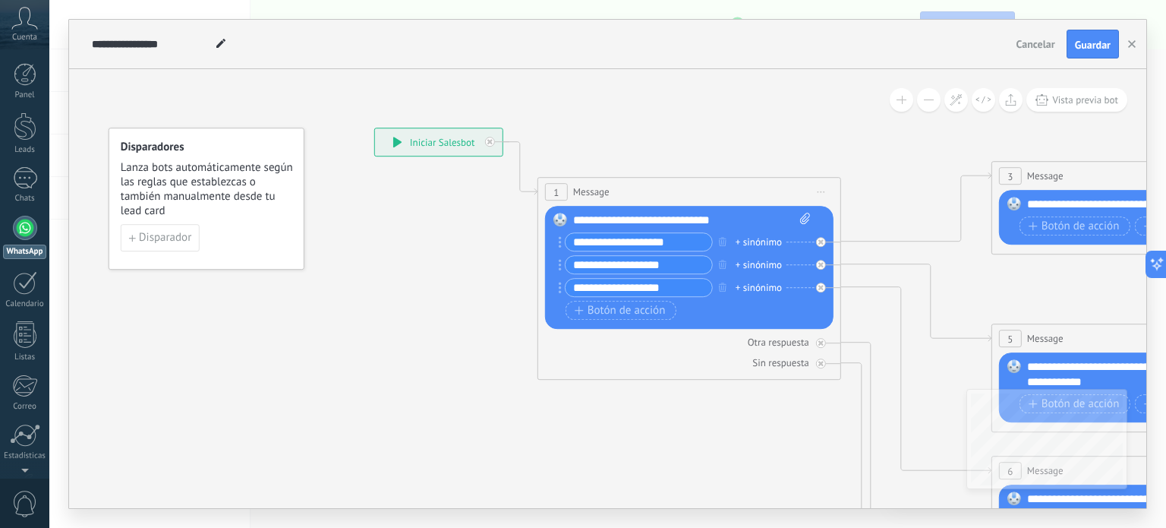
click at [21, 14] on icon at bounding box center [24, 18] width 27 height 23
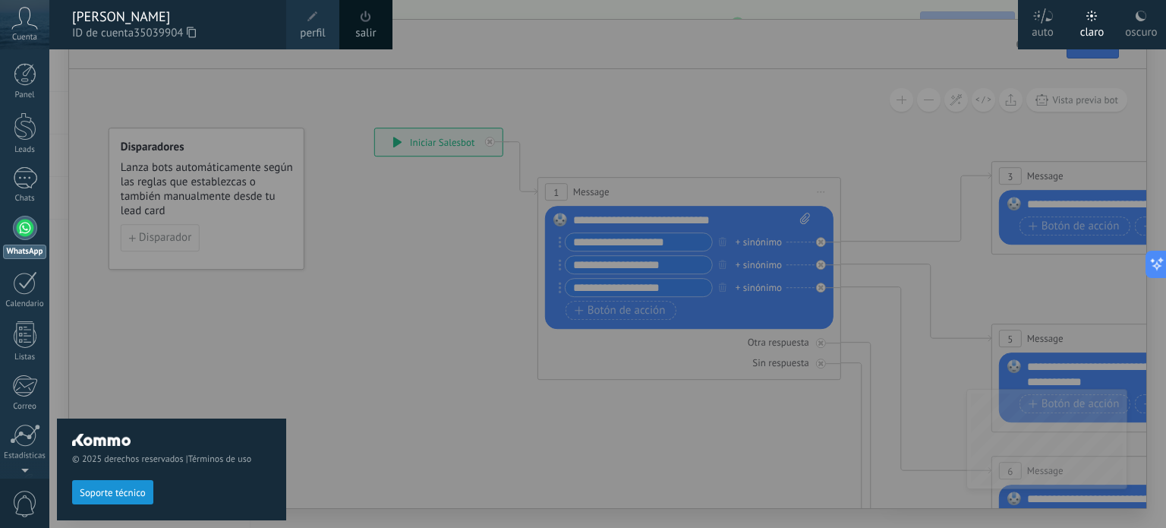
click at [100, 13] on div "[PERSON_NAME]" at bounding box center [171, 16] width 199 height 17
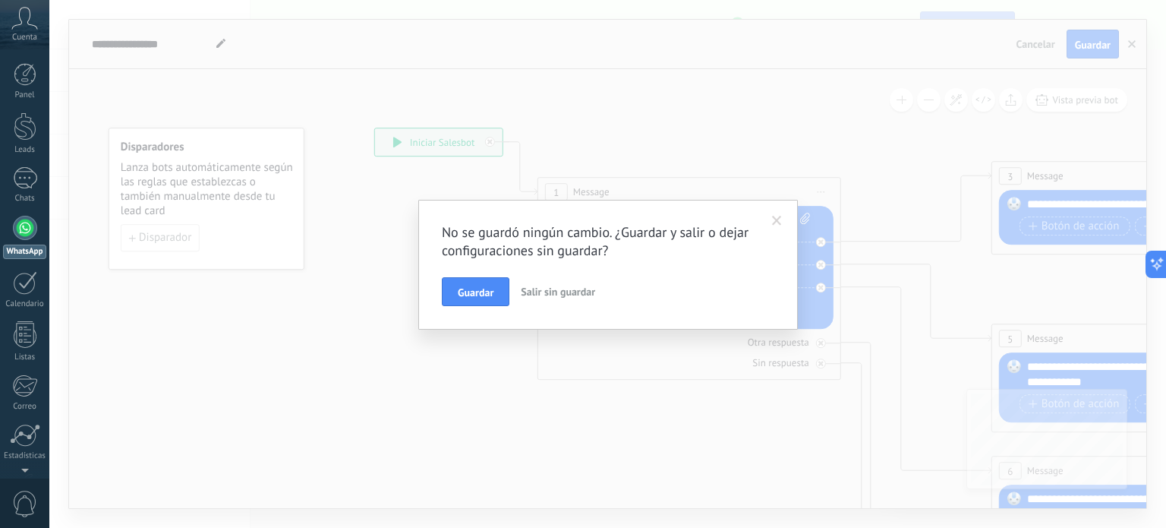
click at [31, 28] on icon at bounding box center [24, 18] width 27 height 23
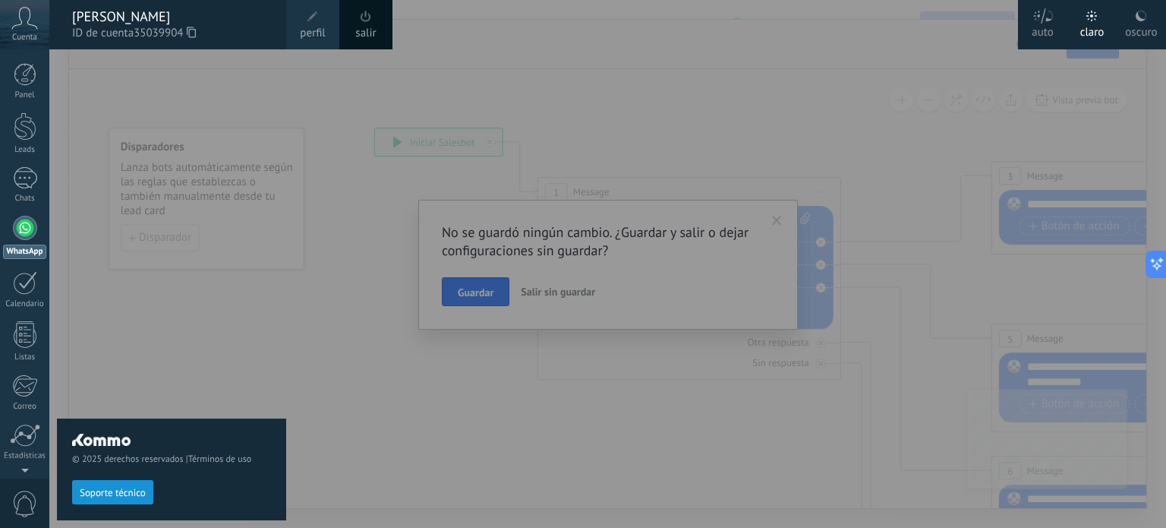
click at [311, 35] on span "perfil" at bounding box center [312, 33] width 25 height 17
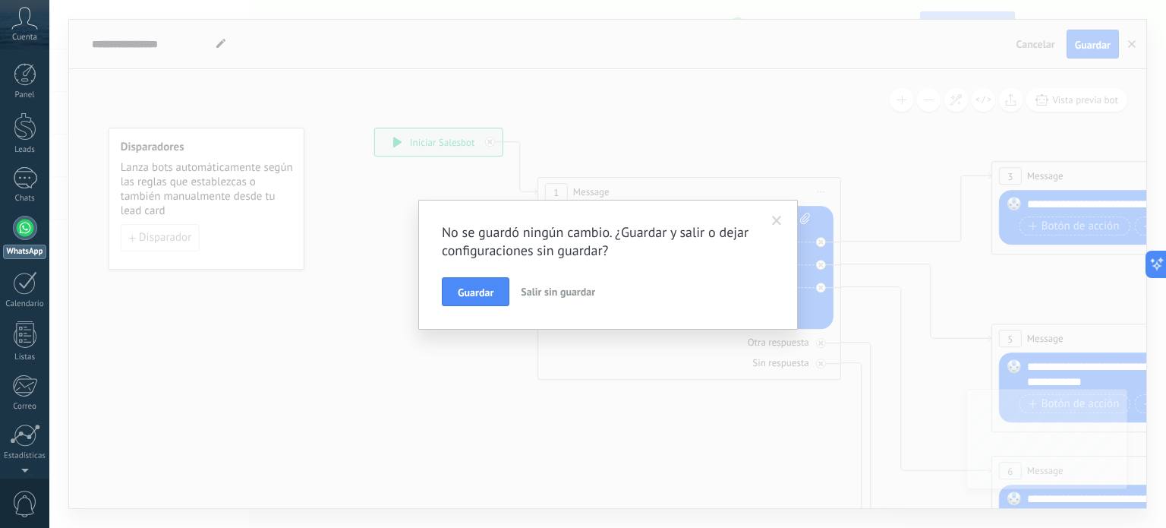
click at [576, 291] on span "Salir sin guardar" at bounding box center [558, 292] width 74 height 14
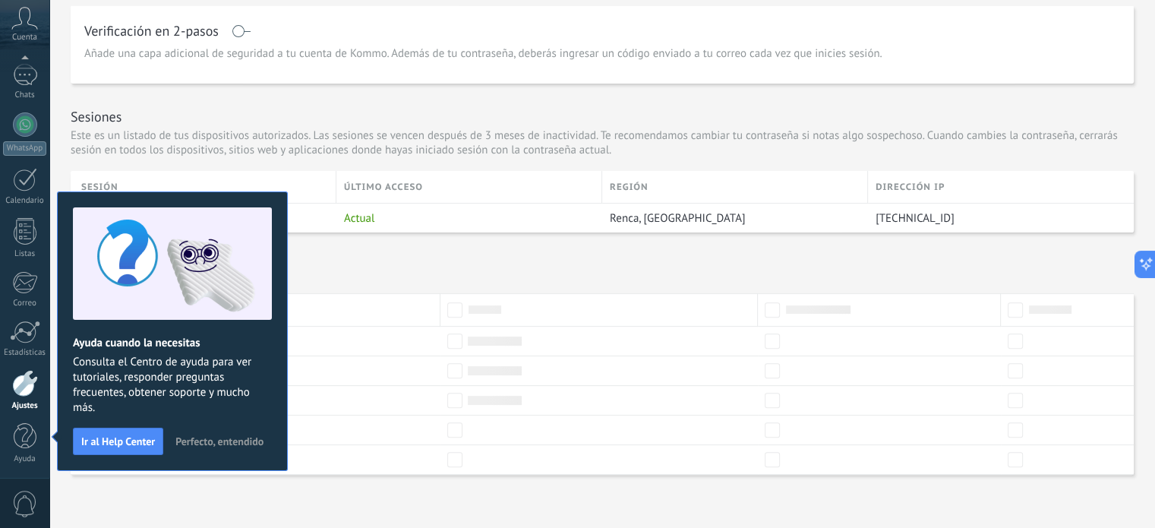
scroll to position [456, 0]
click at [209, 443] on span "Perfecto, entendido" at bounding box center [219, 441] width 88 height 11
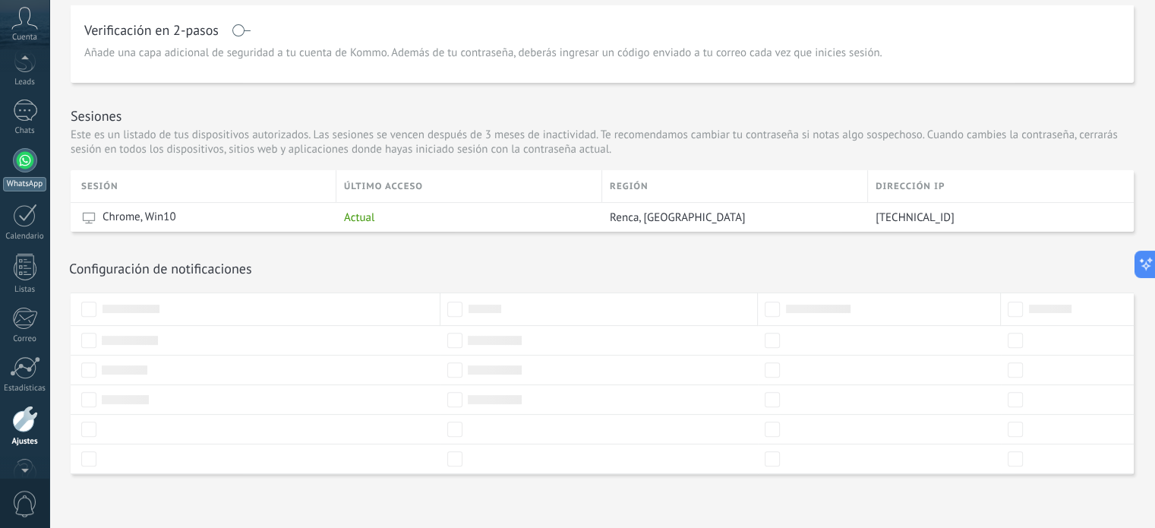
scroll to position [0, 0]
click at [23, 139] on div at bounding box center [25, 126] width 23 height 28
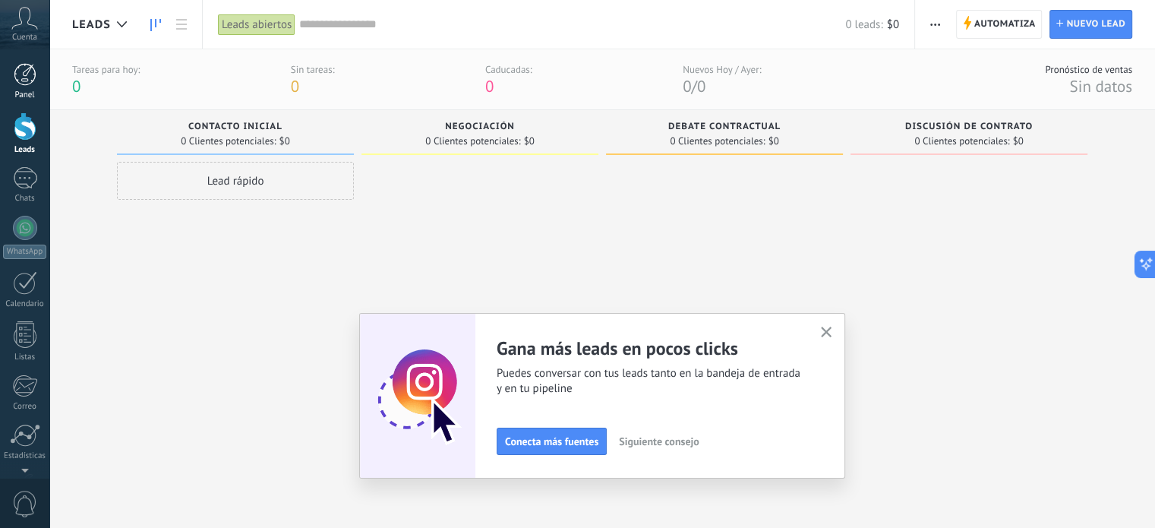
click at [19, 69] on div at bounding box center [25, 74] width 23 height 23
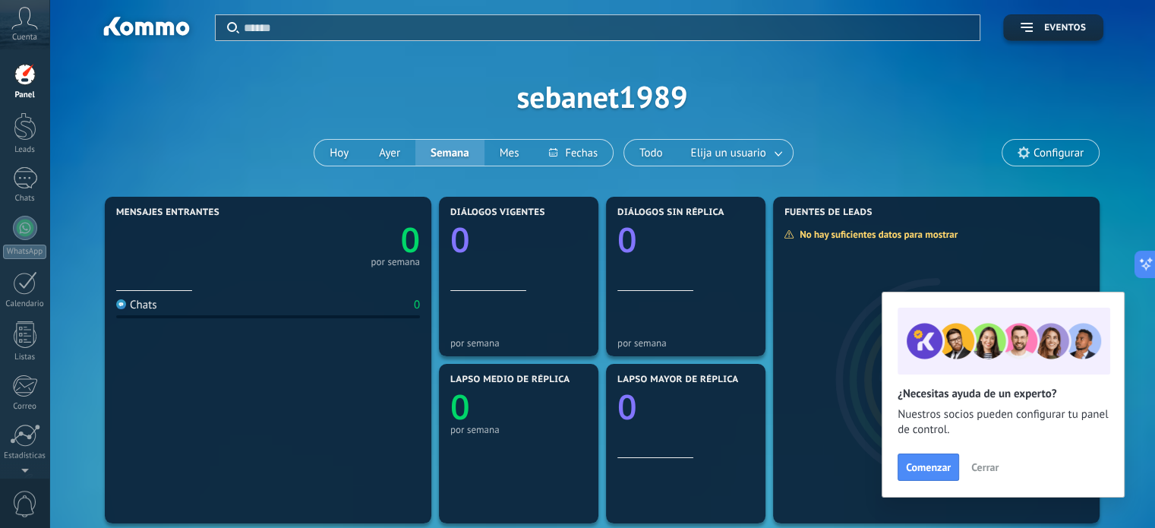
click at [980, 470] on span "Cerrar" at bounding box center [984, 467] width 27 height 11
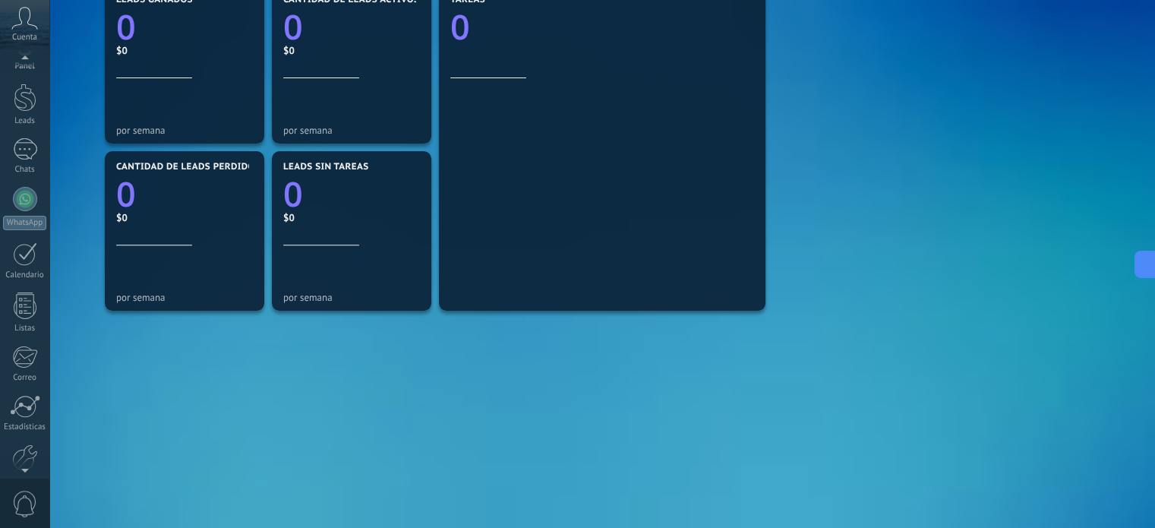
scroll to position [103, 0]
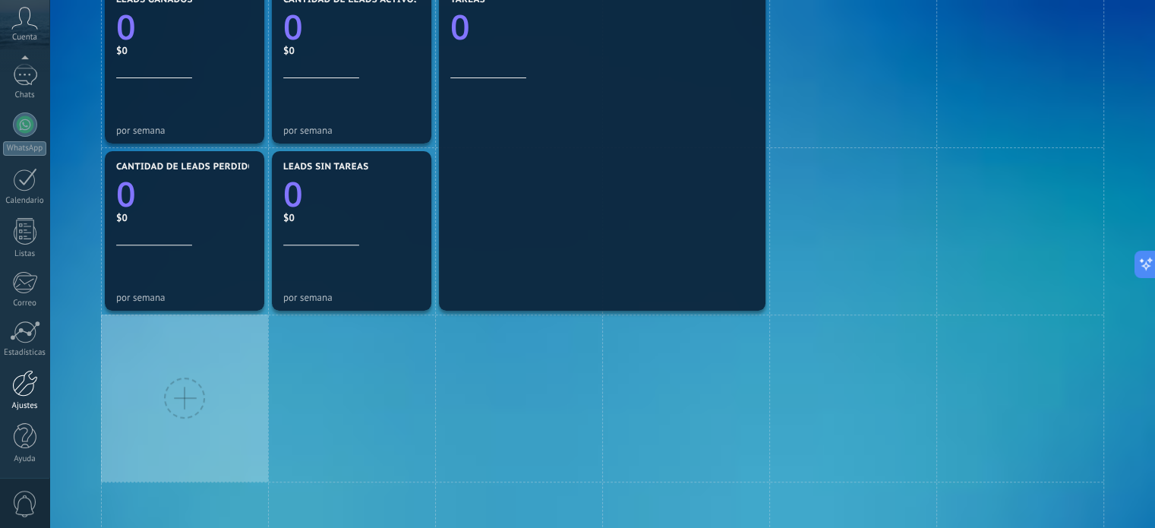
click at [23, 384] on div at bounding box center [25, 383] width 26 height 27
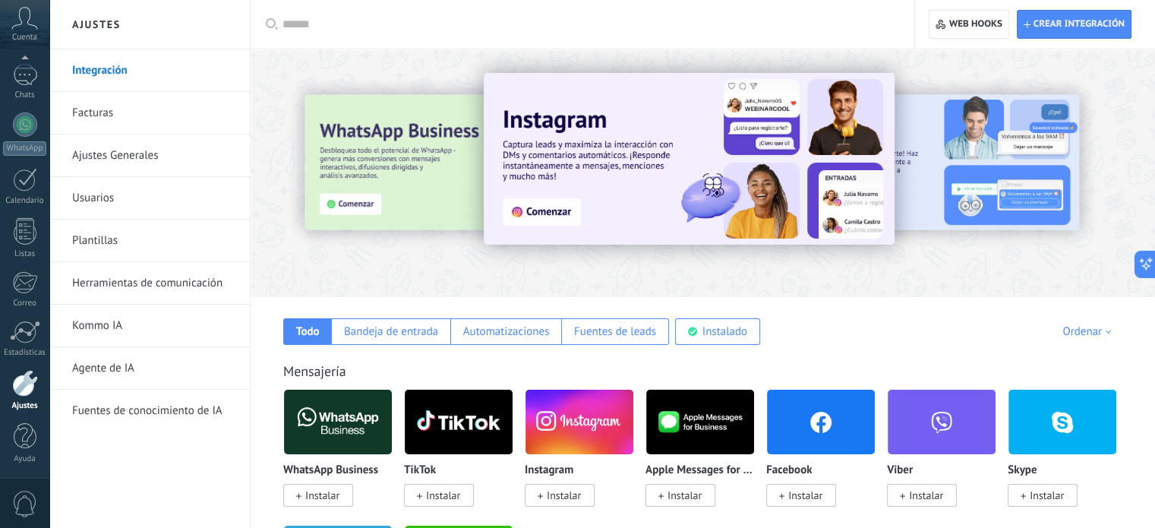
click at [103, 112] on link "Facturas" at bounding box center [153, 113] width 162 height 43
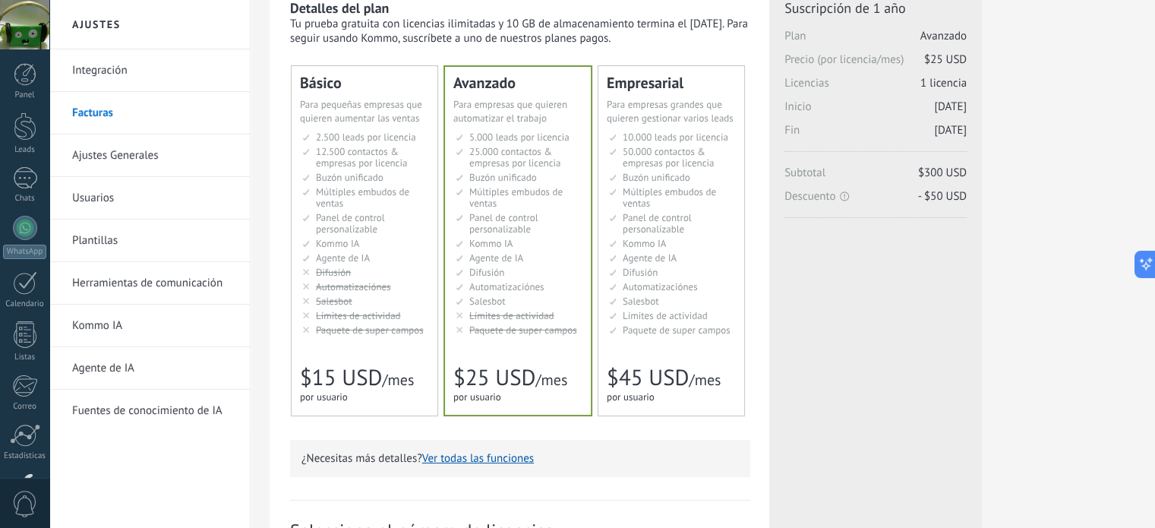
scroll to position [446, 0]
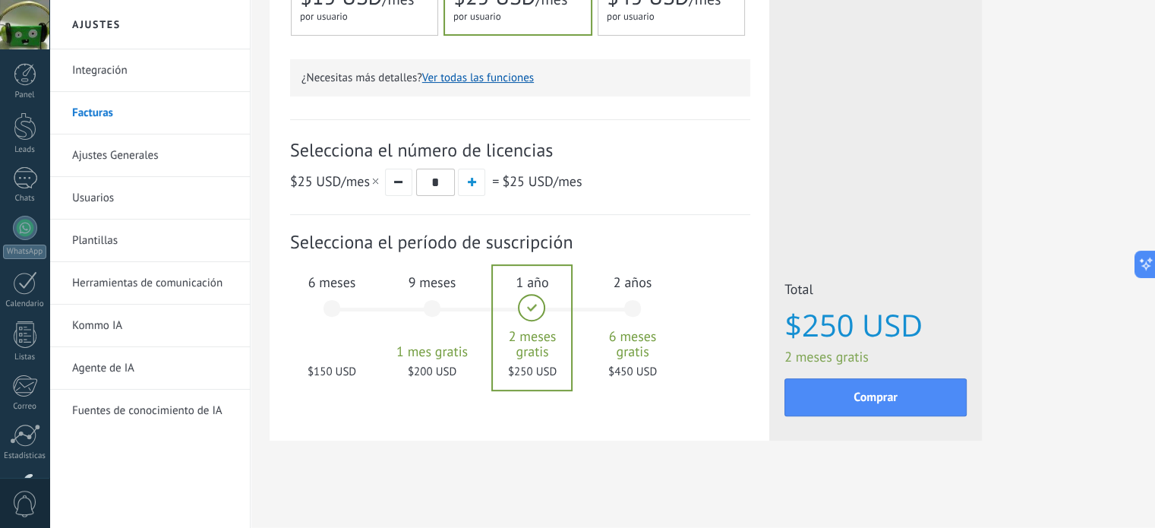
click at [328, 301] on div "6 meses $150 USD" at bounding box center [332, 315] width 82 height 107
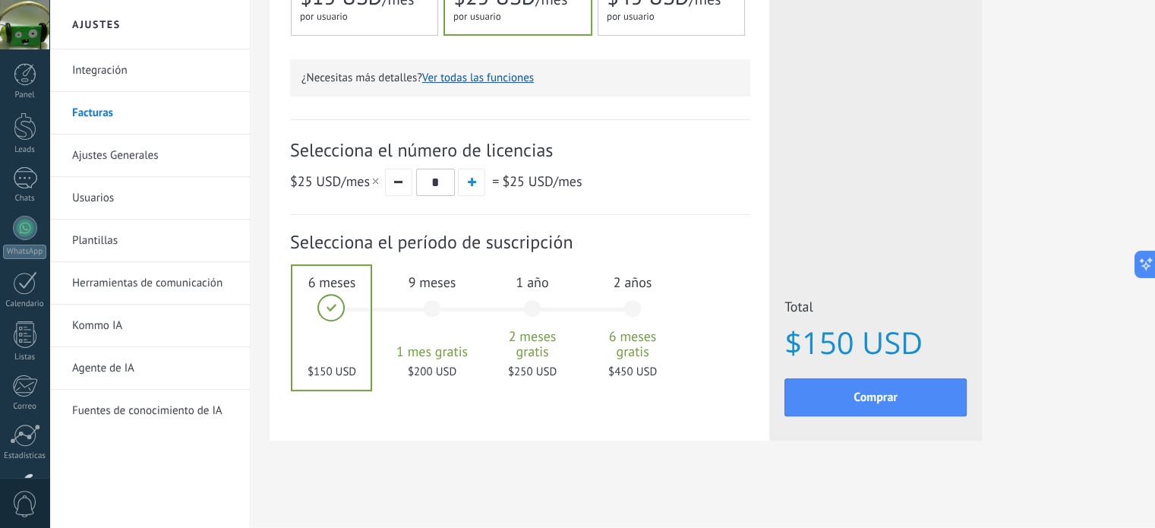
drag, startPoint x: 421, startPoint y: 304, endPoint x: 398, endPoint y: 305, distance: 22.8
click at [398, 305] on div "9 meses 1 mes gratis $200 USD" at bounding box center [432, 315] width 82 height 107
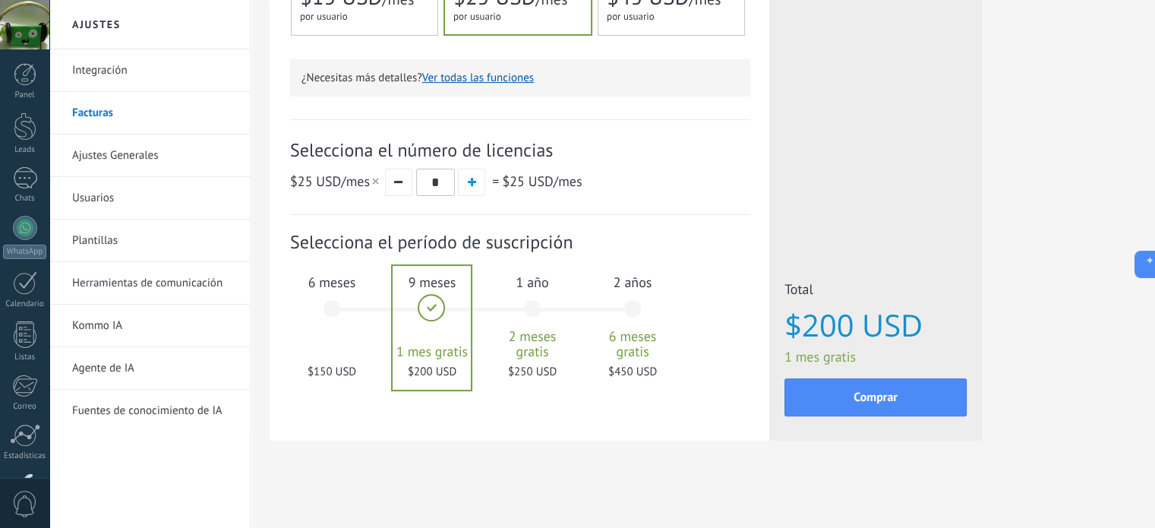
click at [325, 303] on div "6 meses $150 USD" at bounding box center [332, 315] width 82 height 107
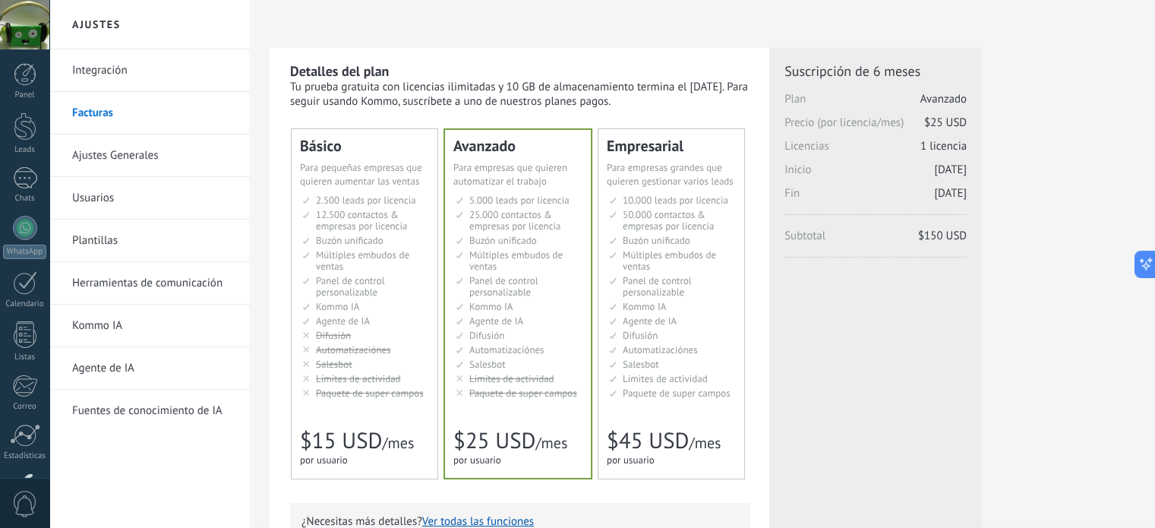
scroll to position [0, 0]
click at [349, 160] on div "Básico Для увеличения продаж в малом бизнесе For small businesses that want to …" at bounding box center [365, 304] width 146 height 349
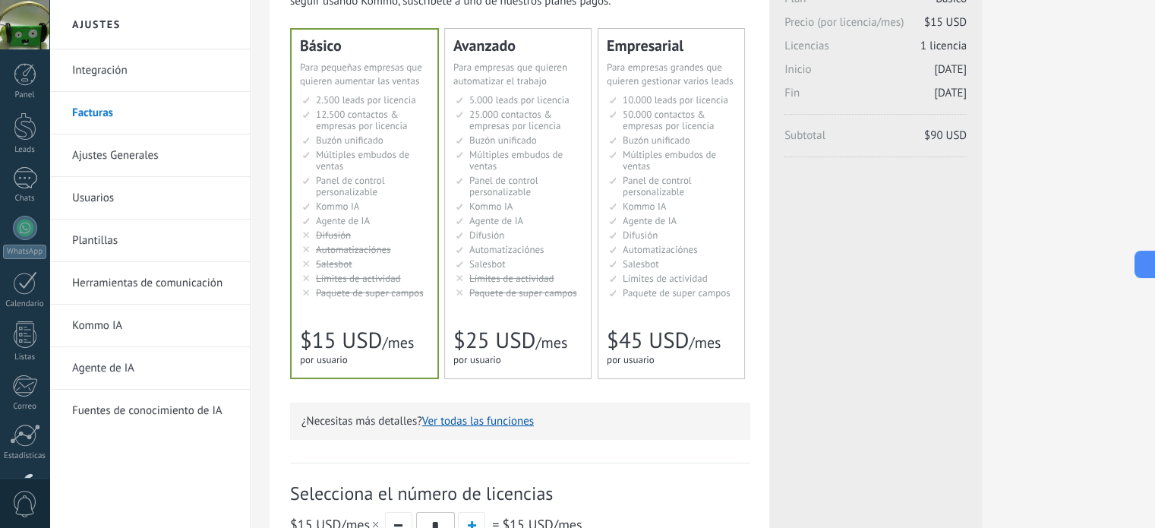
scroll to position [446, 0]
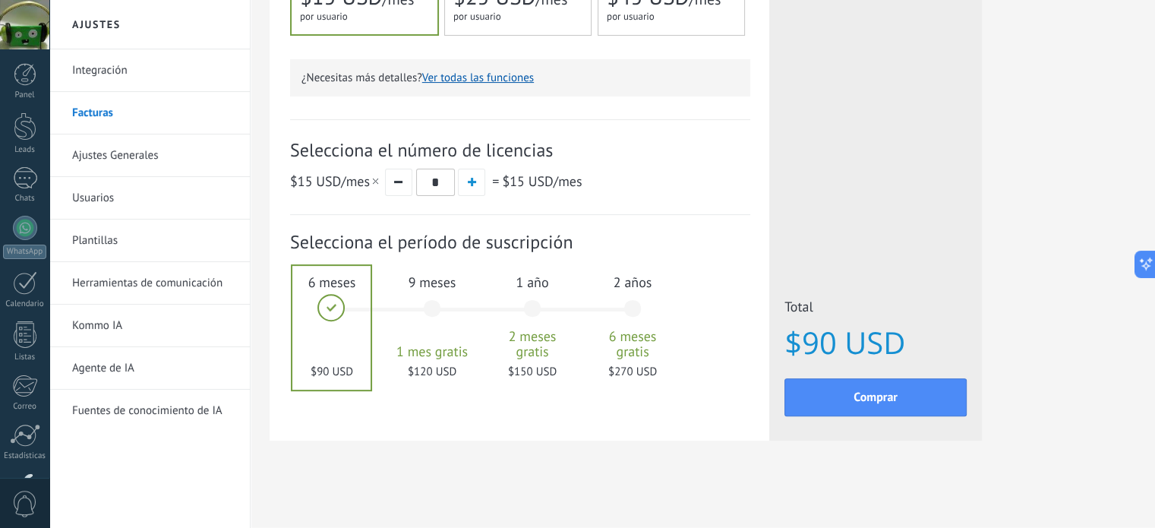
click at [122, 370] on link "Agente de IA" at bounding box center [153, 368] width 162 height 43
